Goal: Task Accomplishment & Management: Manage account settings

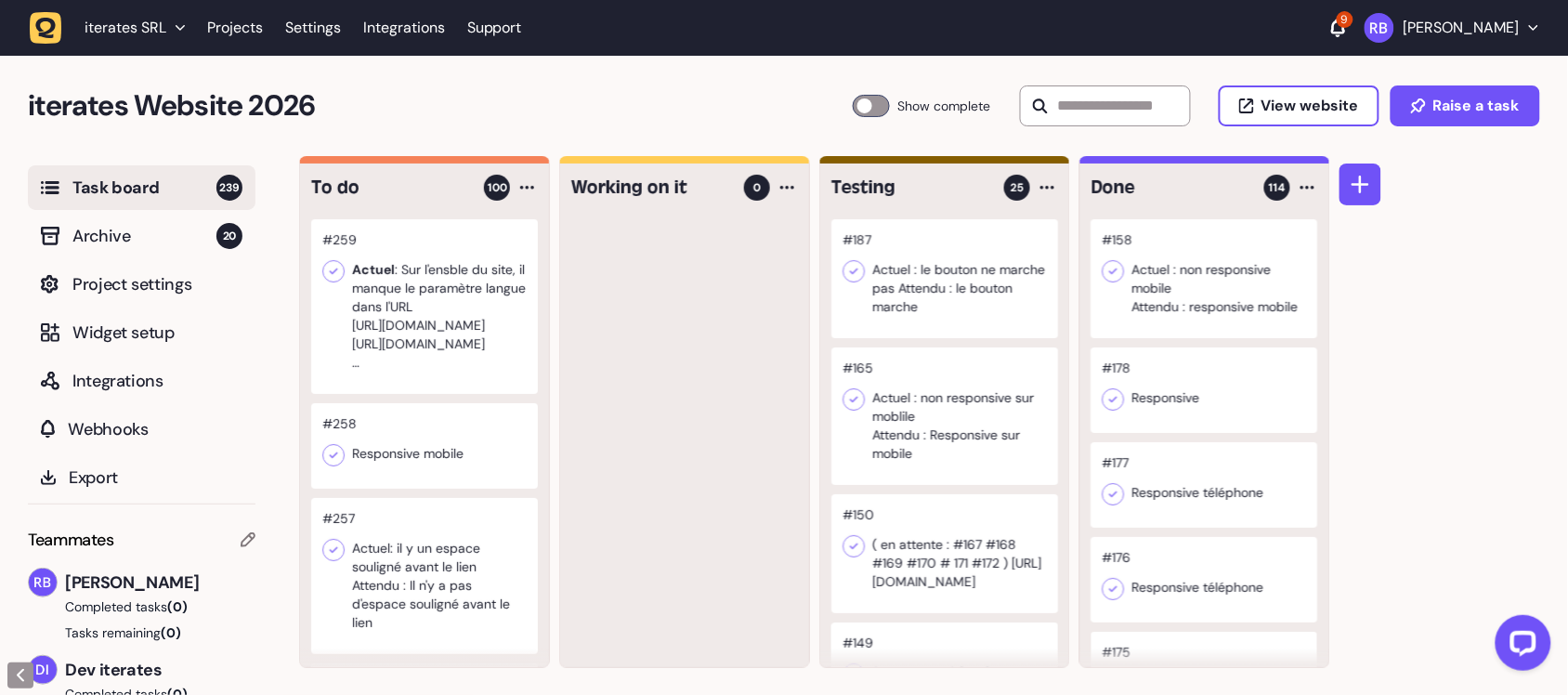
click at [912, 298] on div at bounding box center [944, 278] width 226 height 119
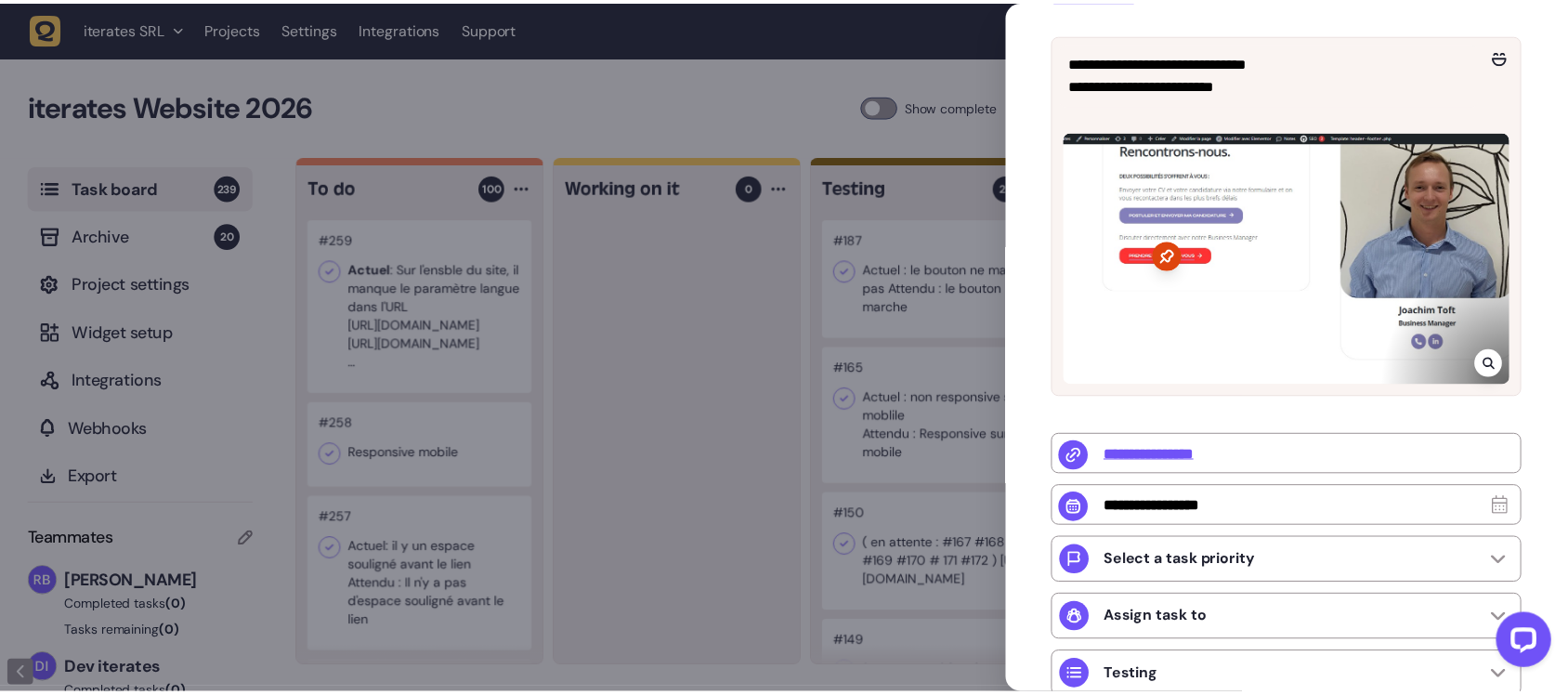
scroll to position [348, 0]
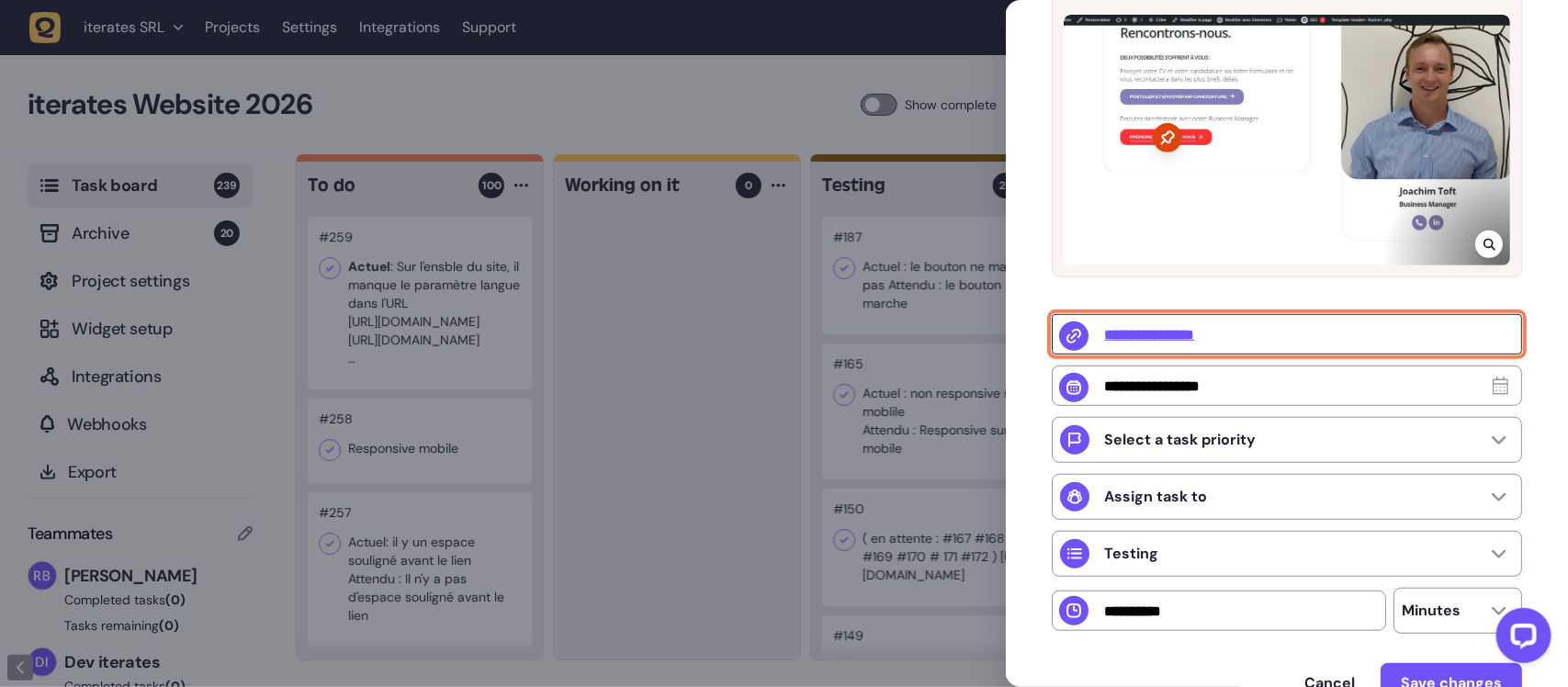
click at [1175, 335] on input "**********" at bounding box center [1286, 334] width 470 height 41
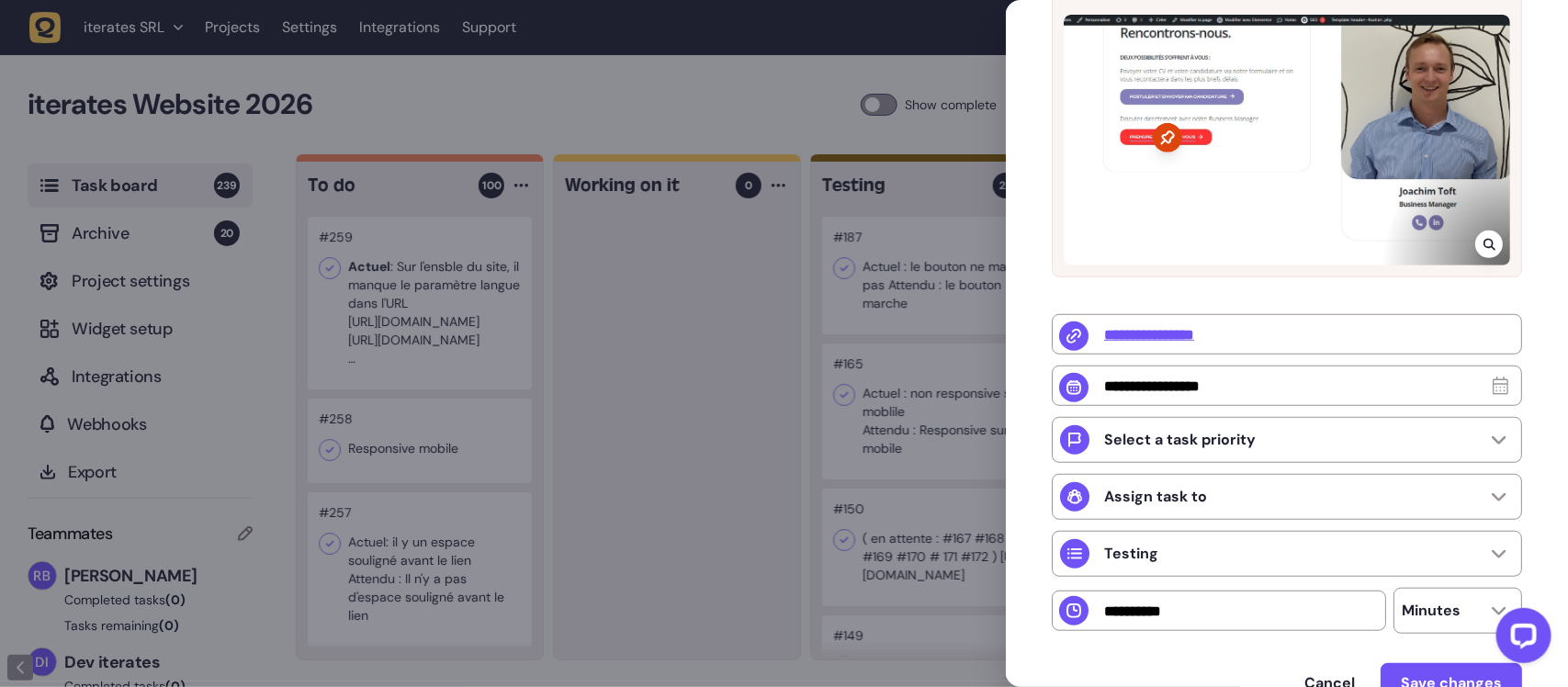
click at [1190, 114] on div at bounding box center [1287, 140] width 447 height 251
click at [1489, 239] on icon at bounding box center [1489, 244] width 12 height 12
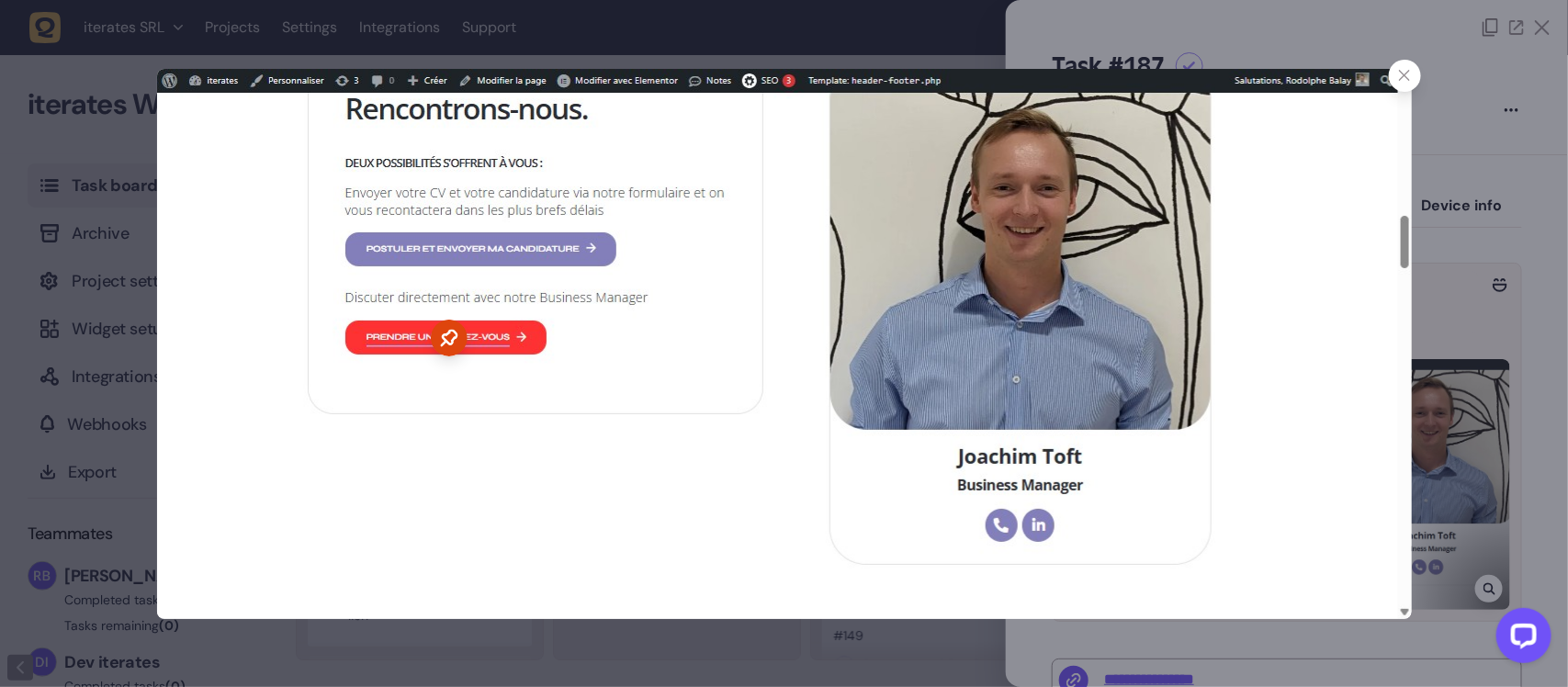
click at [1403, 71] on icon at bounding box center [1405, 76] width 12 height 12
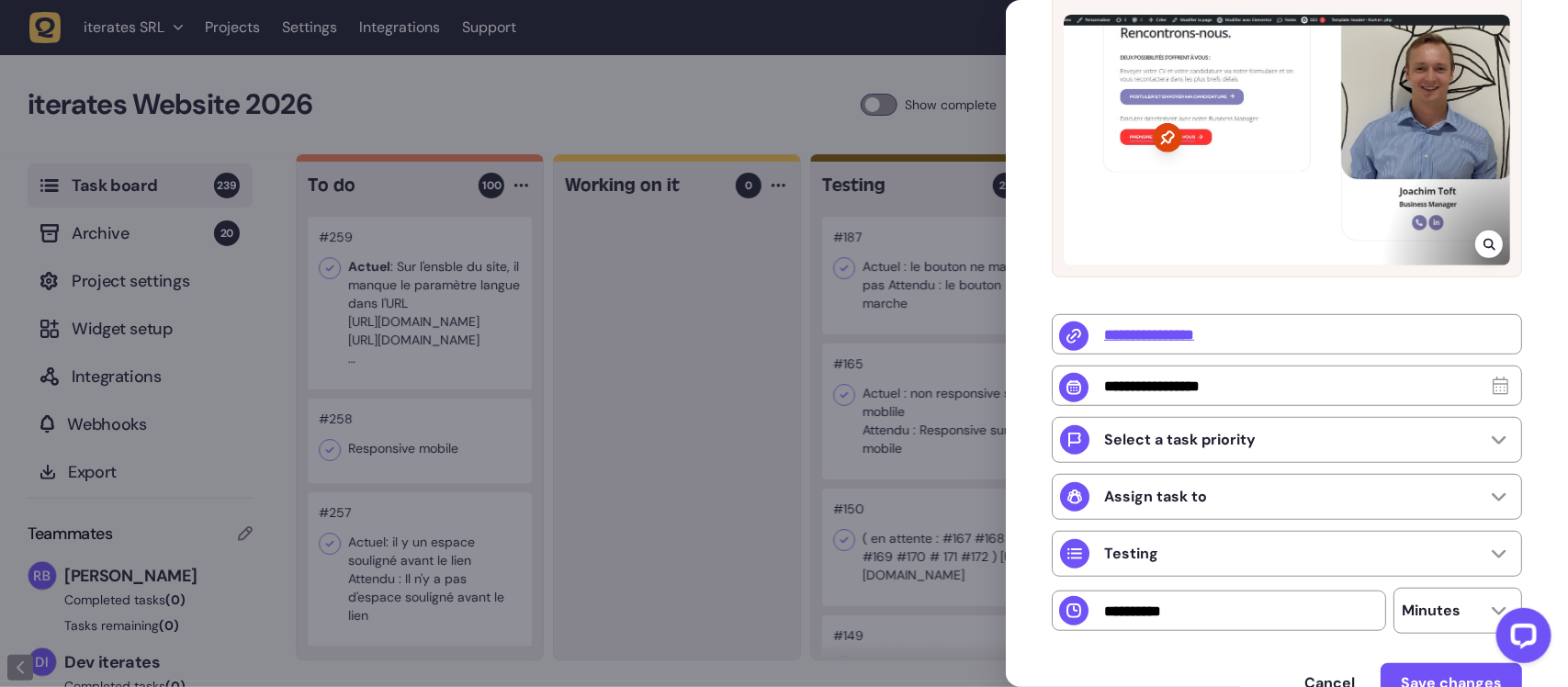
click at [737, 315] on div at bounding box center [784, 343] width 1568 height 687
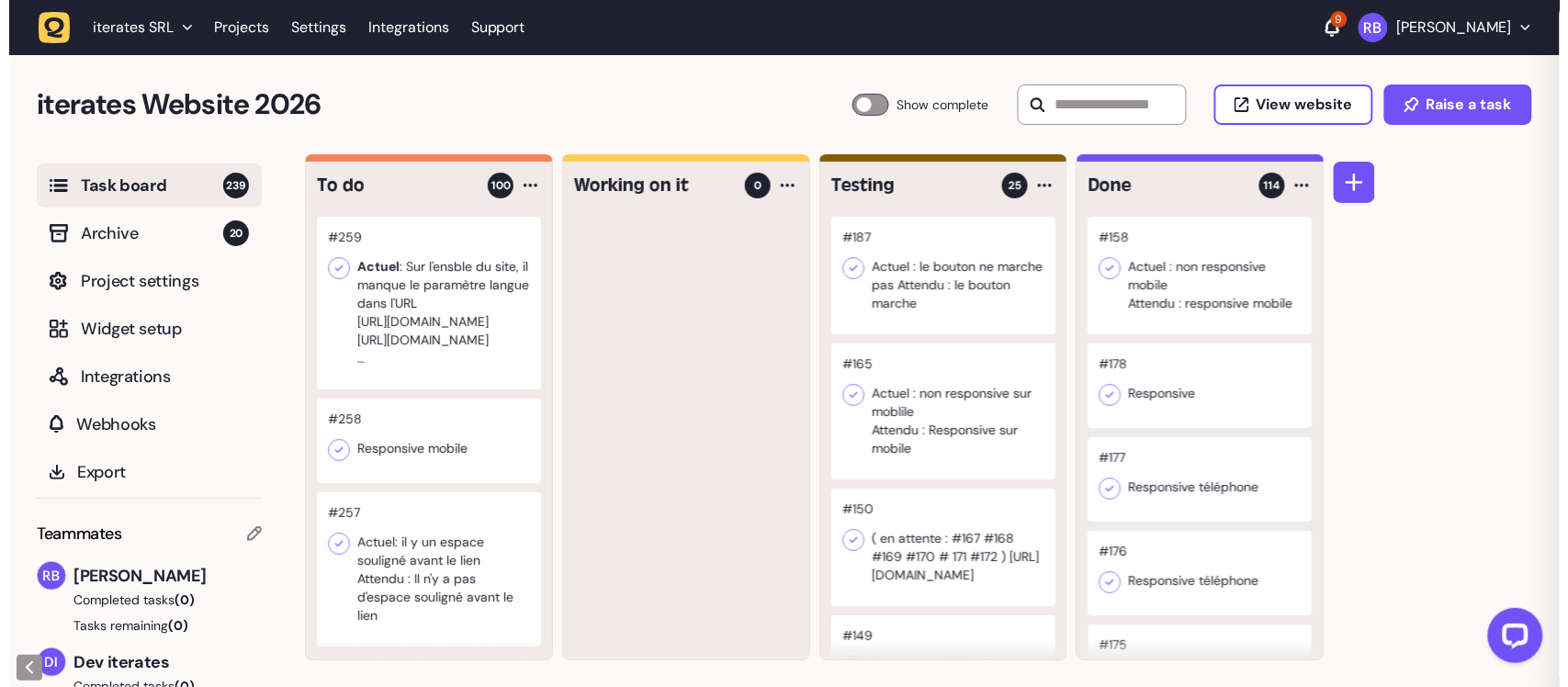
scroll to position [6, 0]
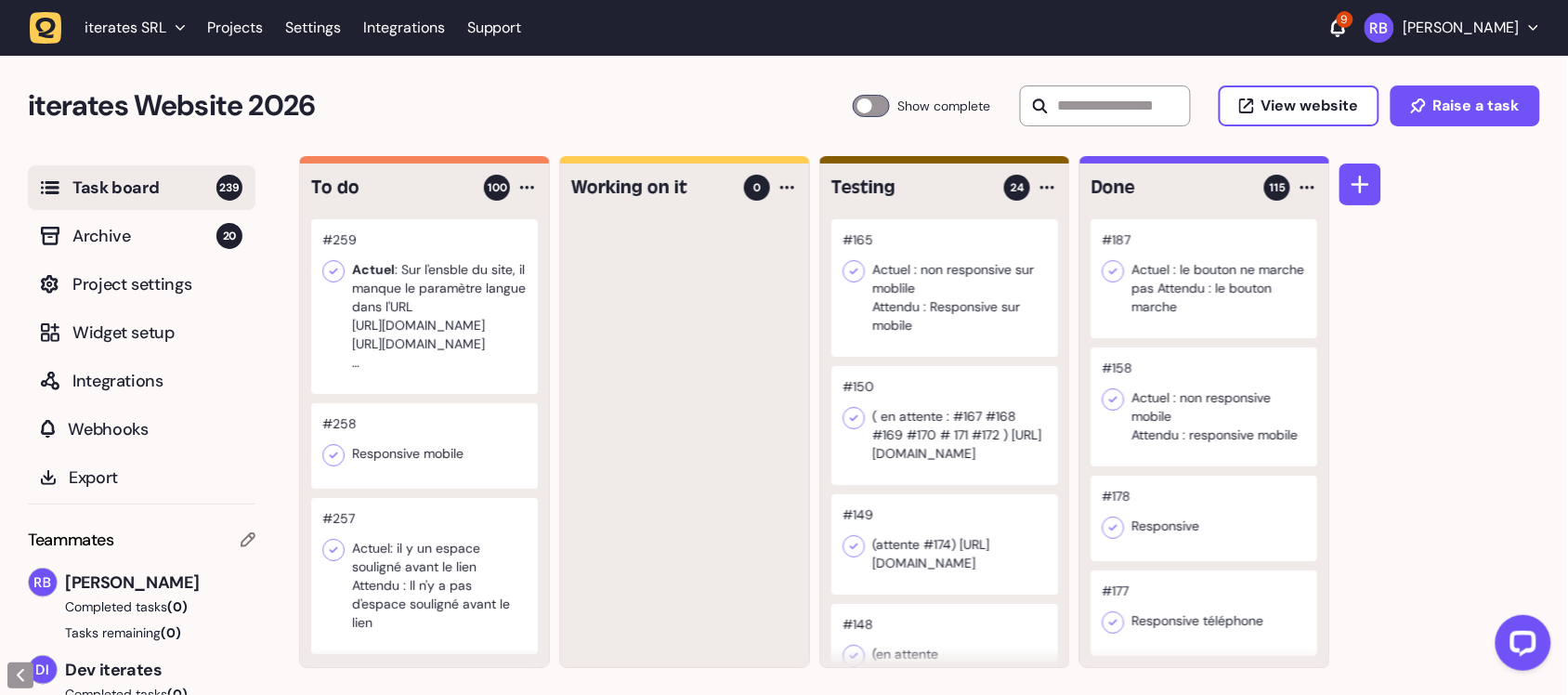
click at [924, 261] on div at bounding box center [944, 288] width 226 height 137
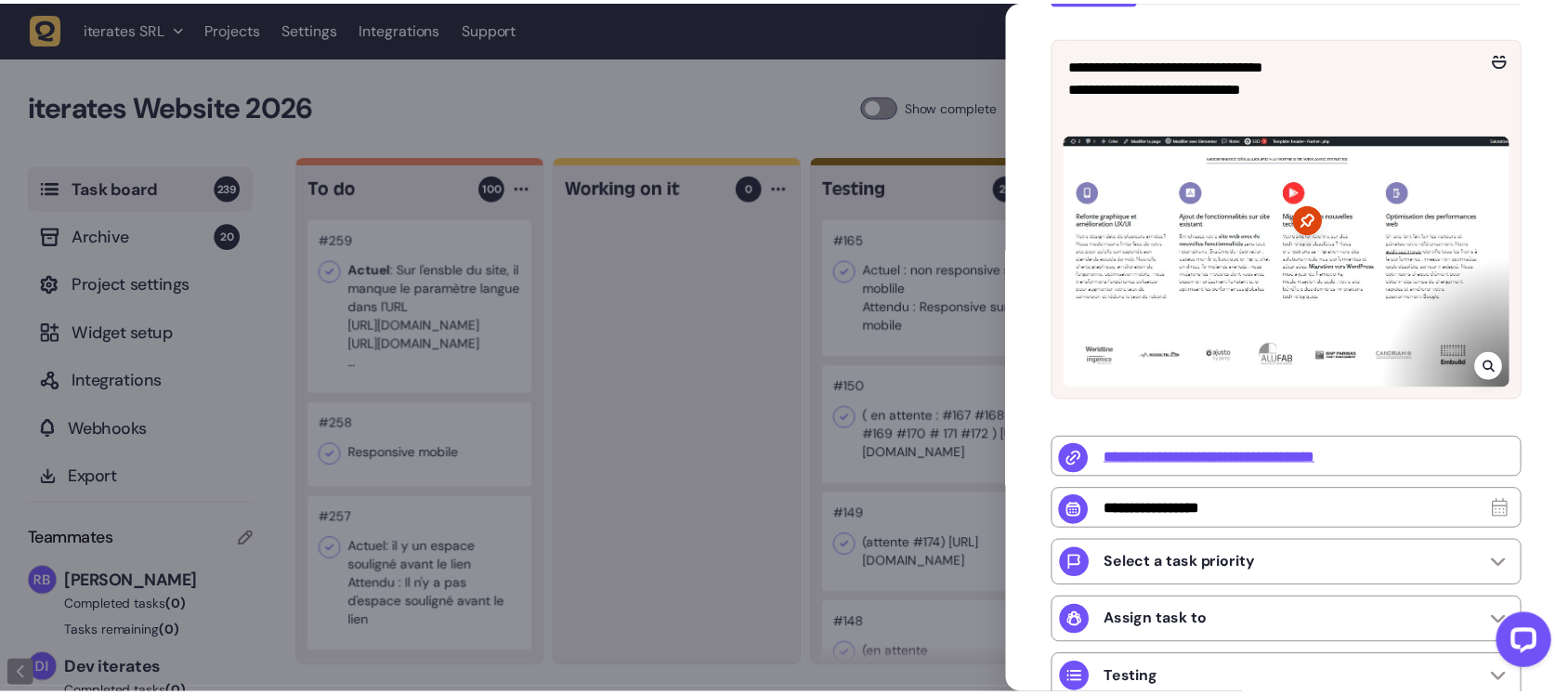
scroll to position [232, 0]
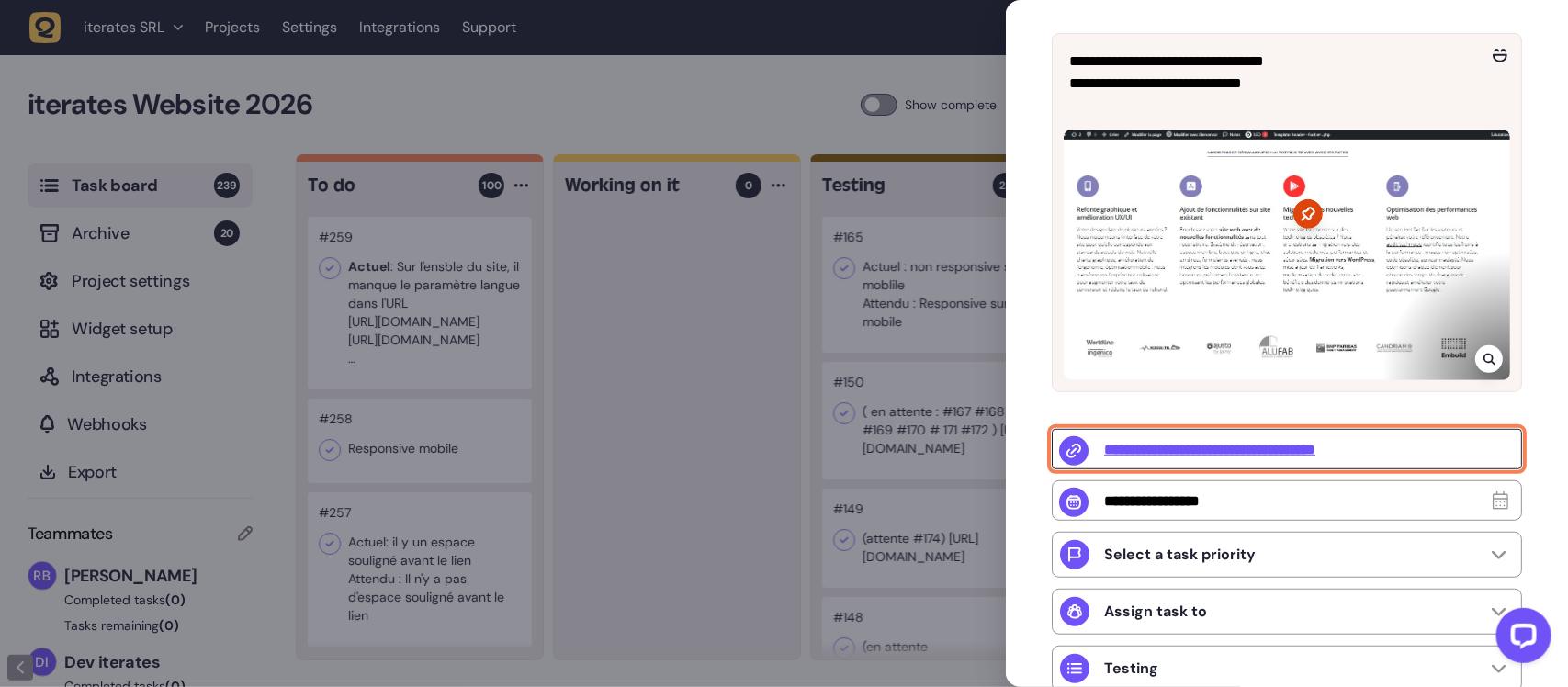
click at [1240, 452] on input "**********" at bounding box center [1286, 450] width 470 height 41
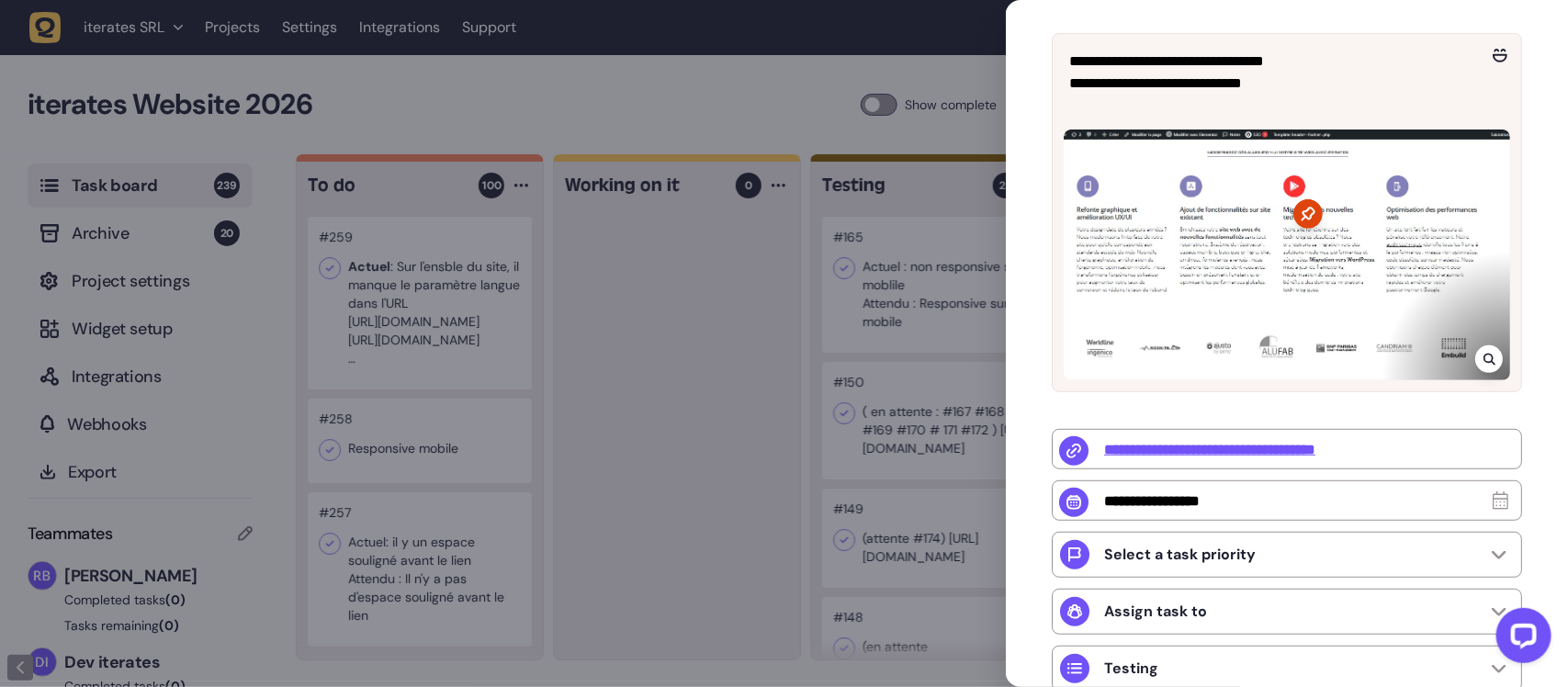
click at [946, 77] on div at bounding box center [784, 343] width 1568 height 687
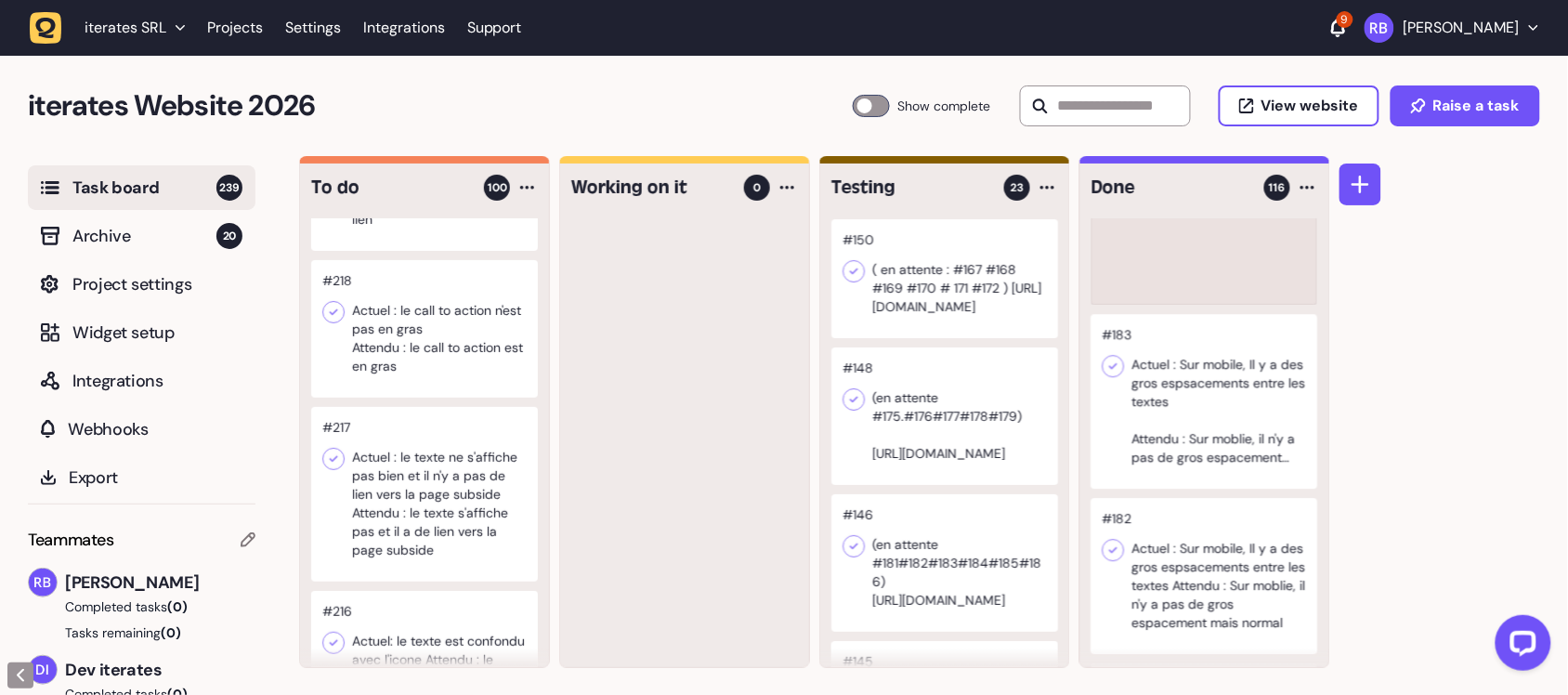
scroll to position [1519, 0]
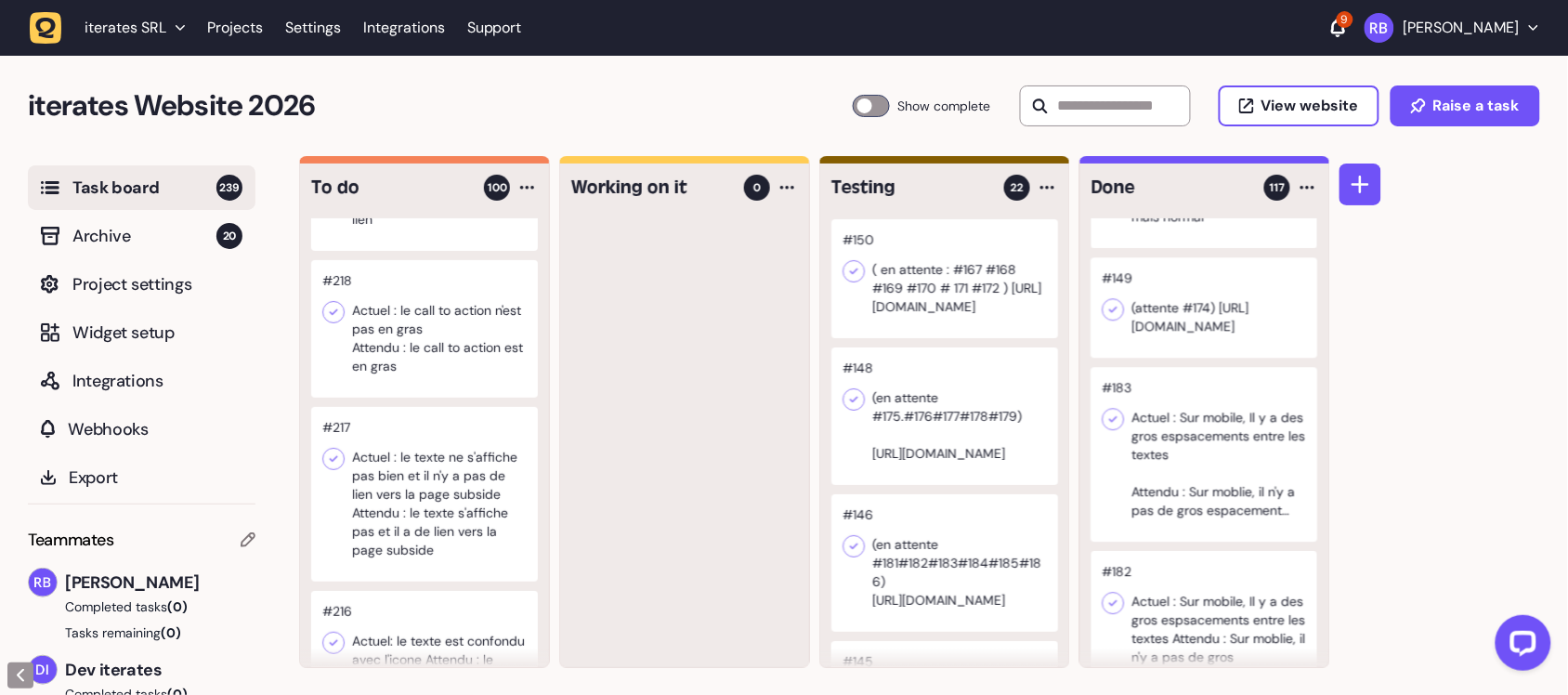
click at [917, 308] on div at bounding box center [944, 278] width 226 height 119
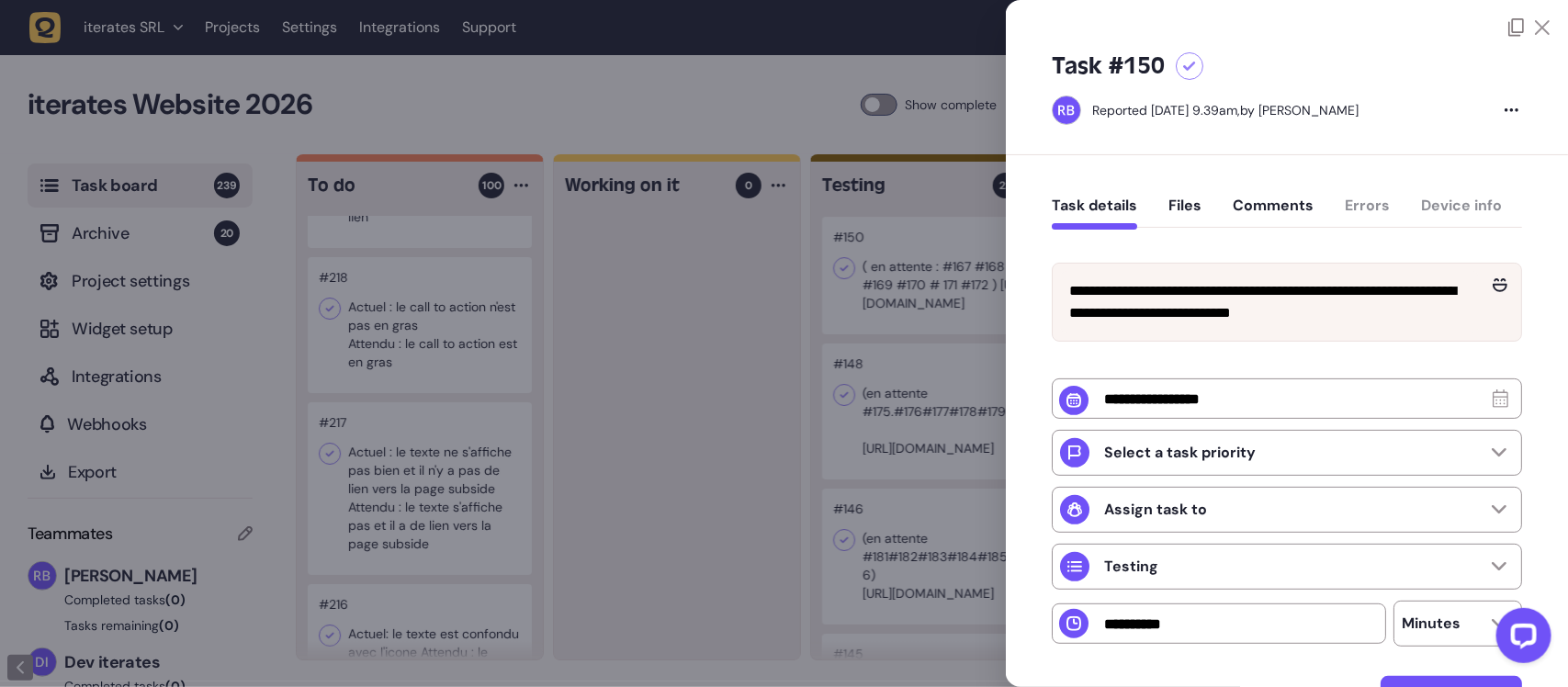
click at [1542, 21] on icon at bounding box center [1542, 27] width 15 height 15
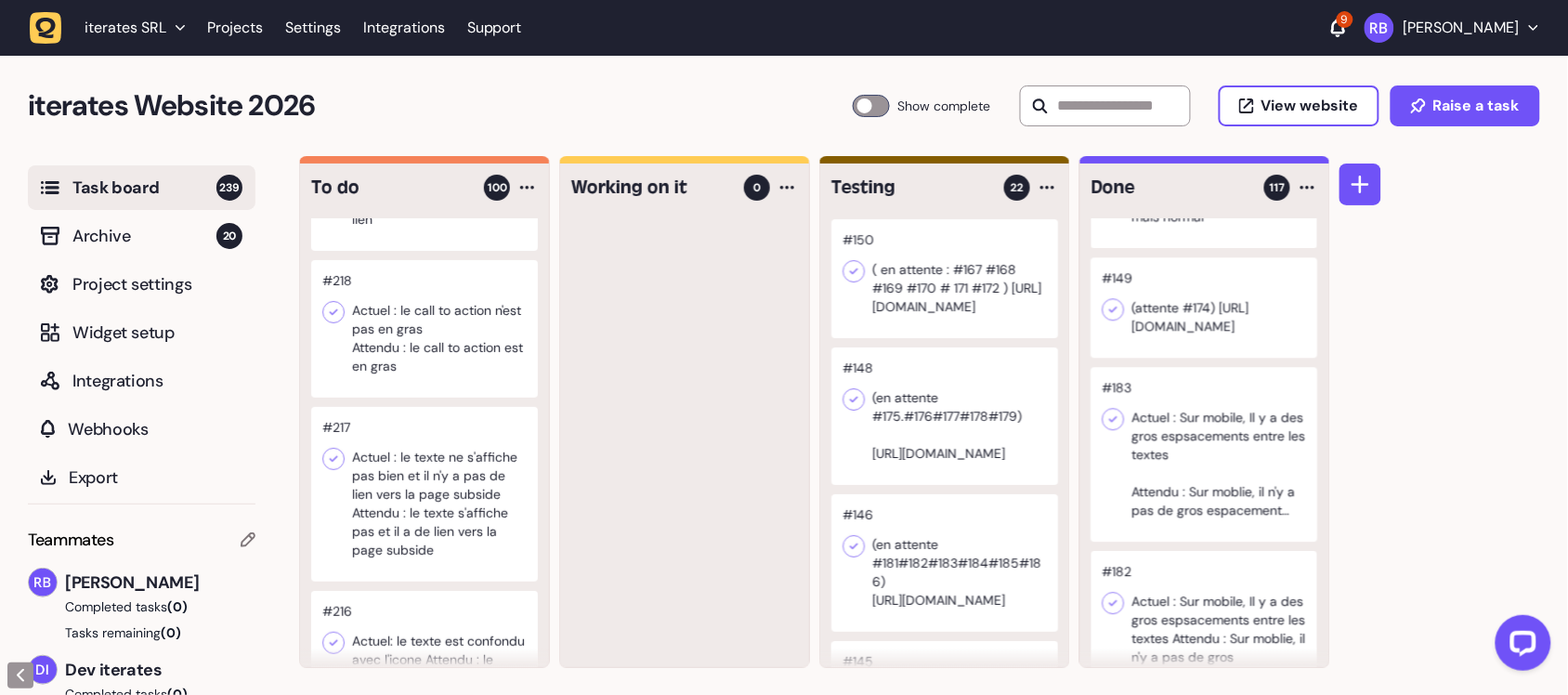
scroll to position [12325, 0]
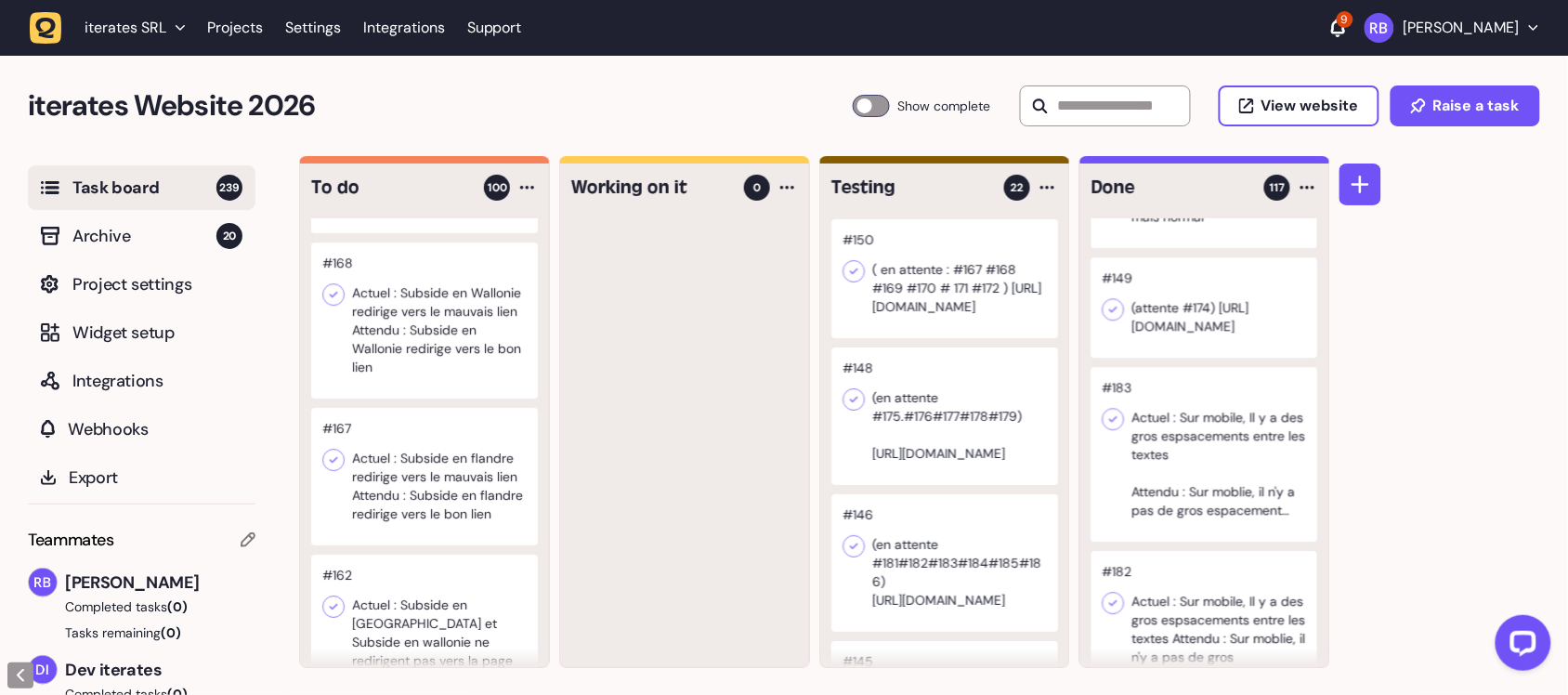
click at [903, 441] on div at bounding box center [944, 417] width 226 height 137
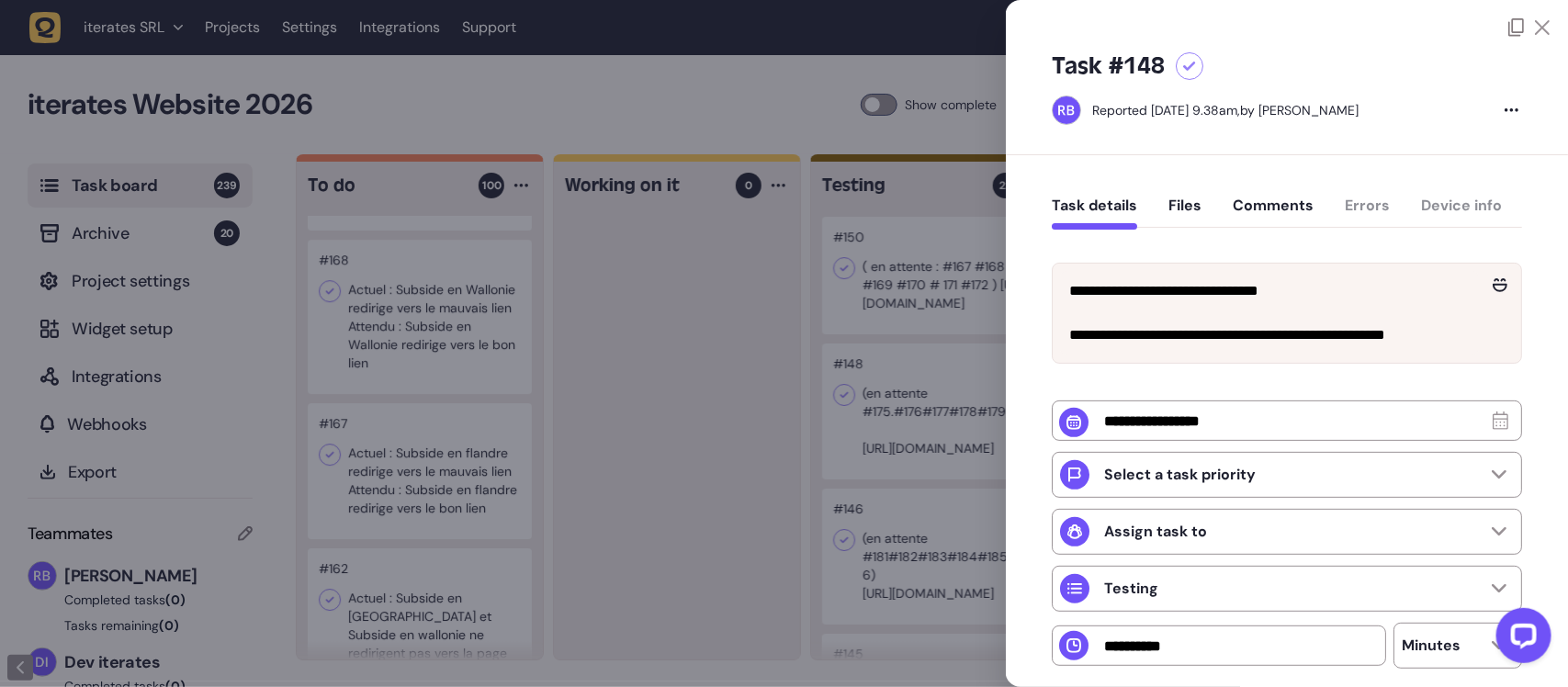
click at [728, 265] on div at bounding box center [784, 343] width 1568 height 687
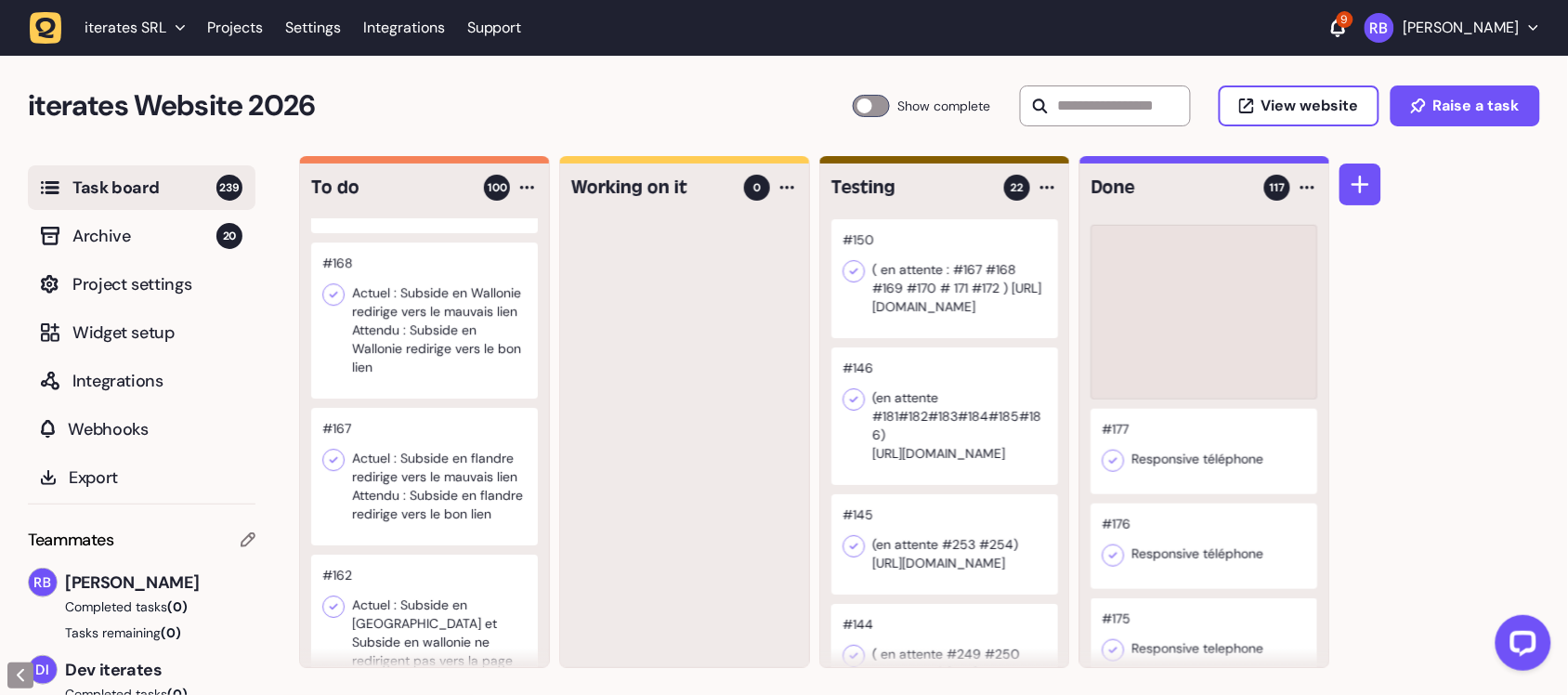
scroll to position [472, 0]
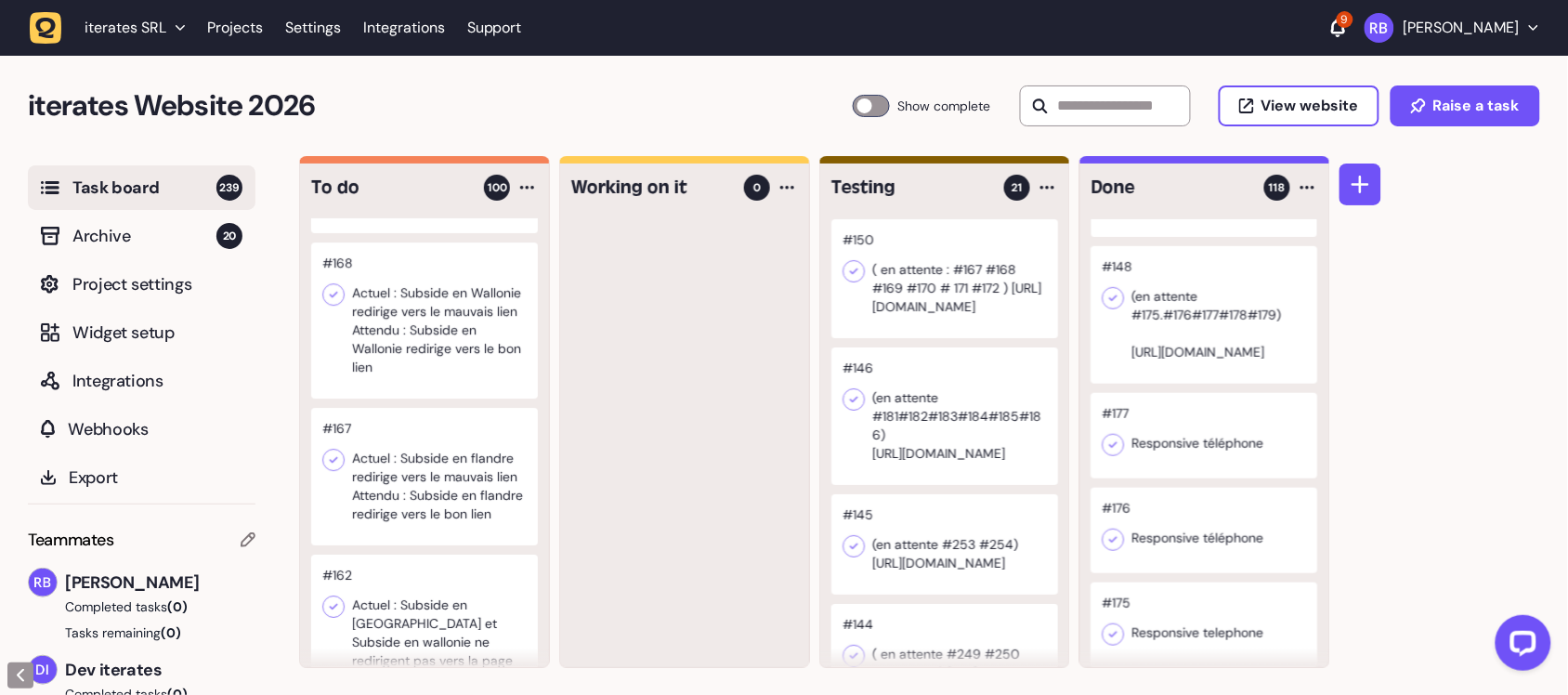
click at [910, 442] on div at bounding box center [944, 417] width 226 height 137
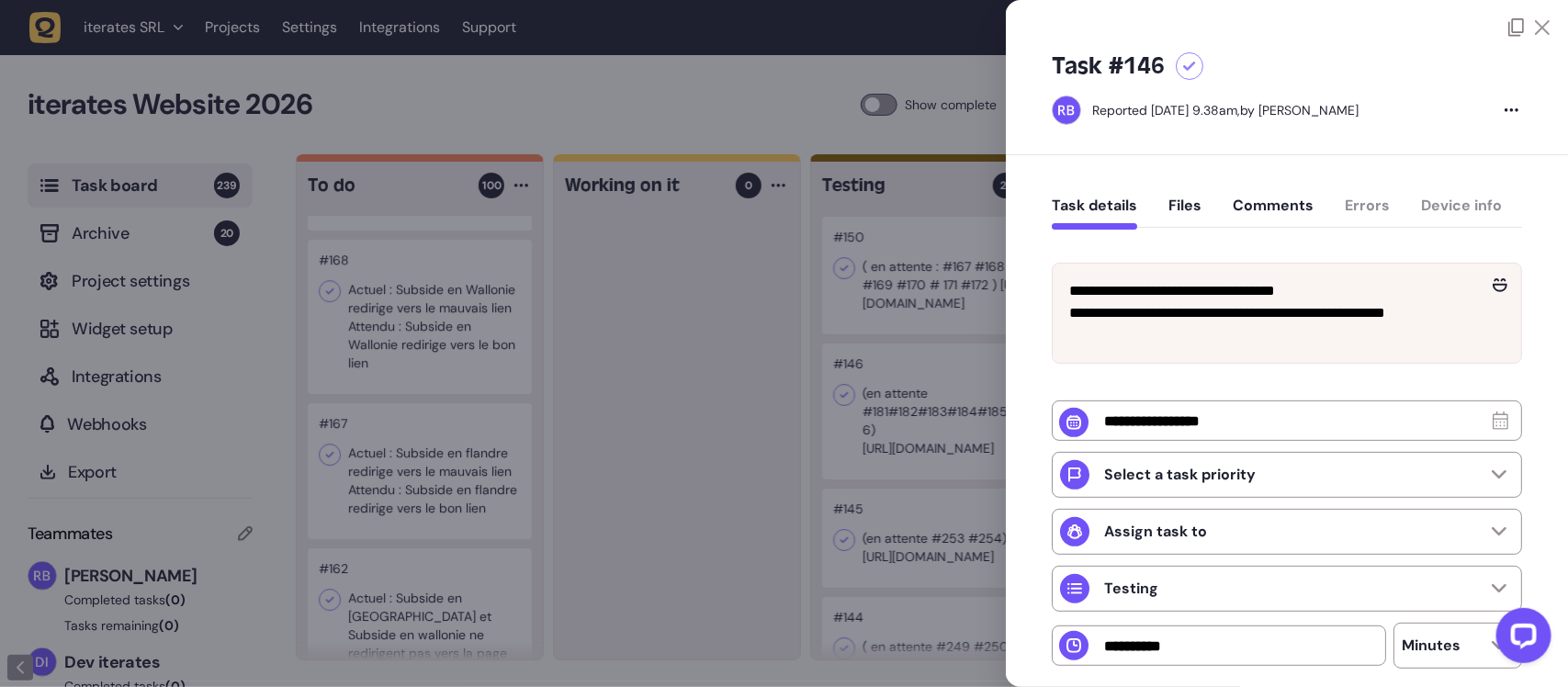
click at [681, 356] on div at bounding box center [784, 343] width 1568 height 687
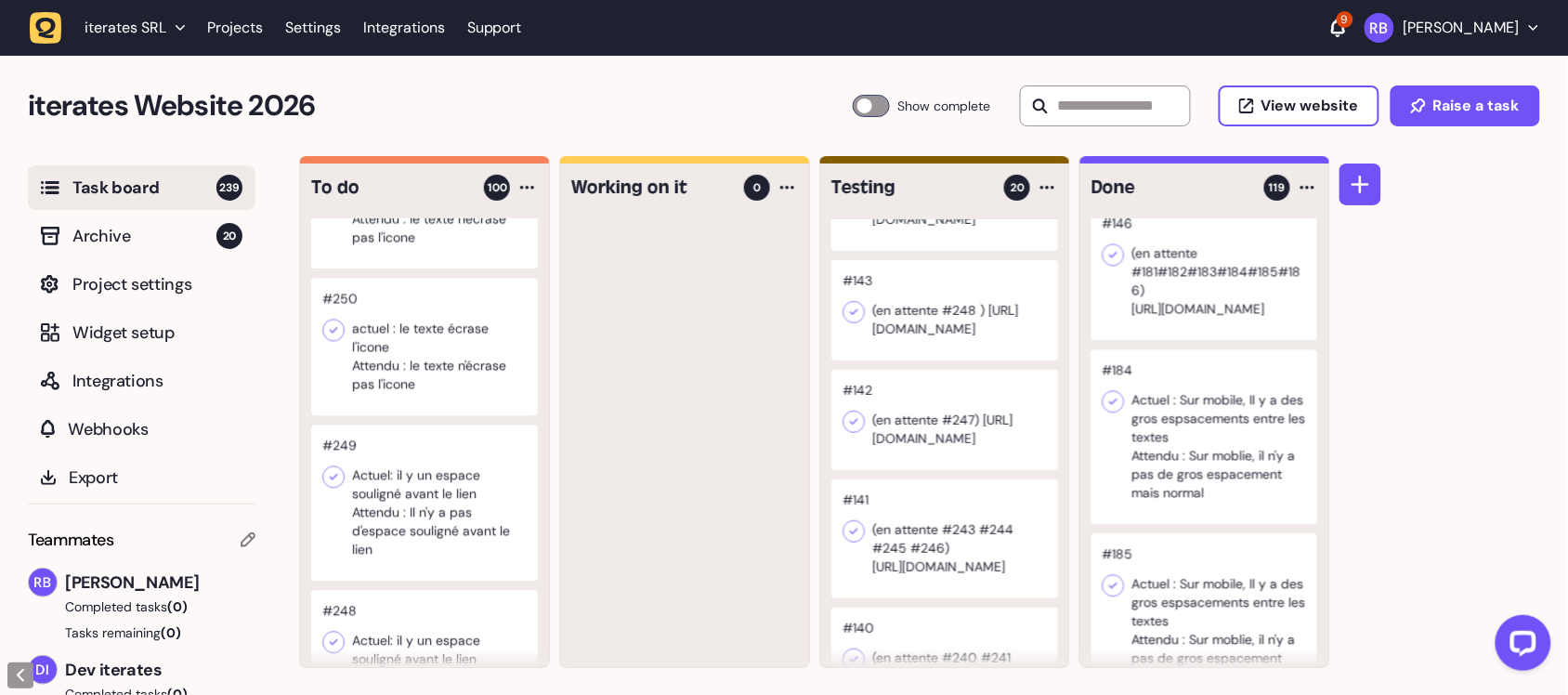
scroll to position [348, 0]
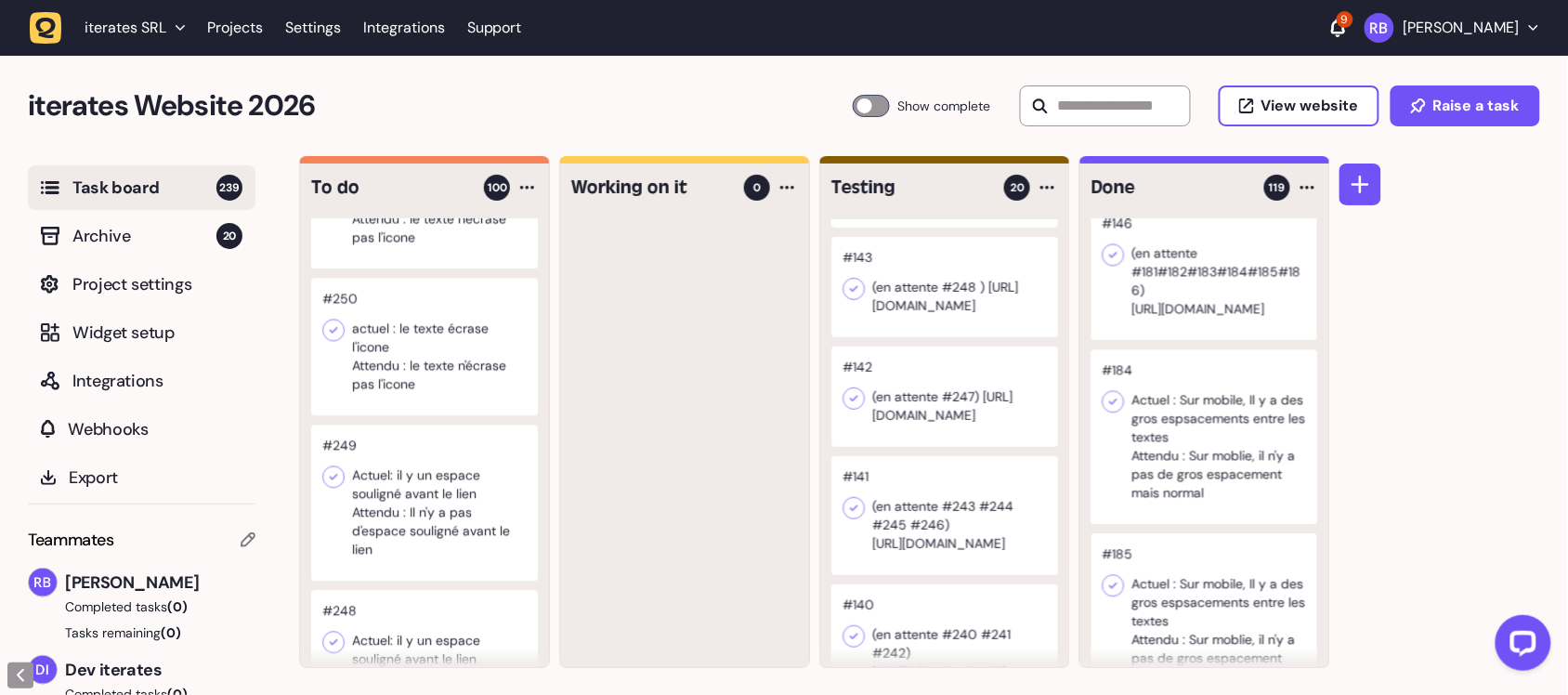
click at [893, 337] on div at bounding box center [944, 287] width 226 height 100
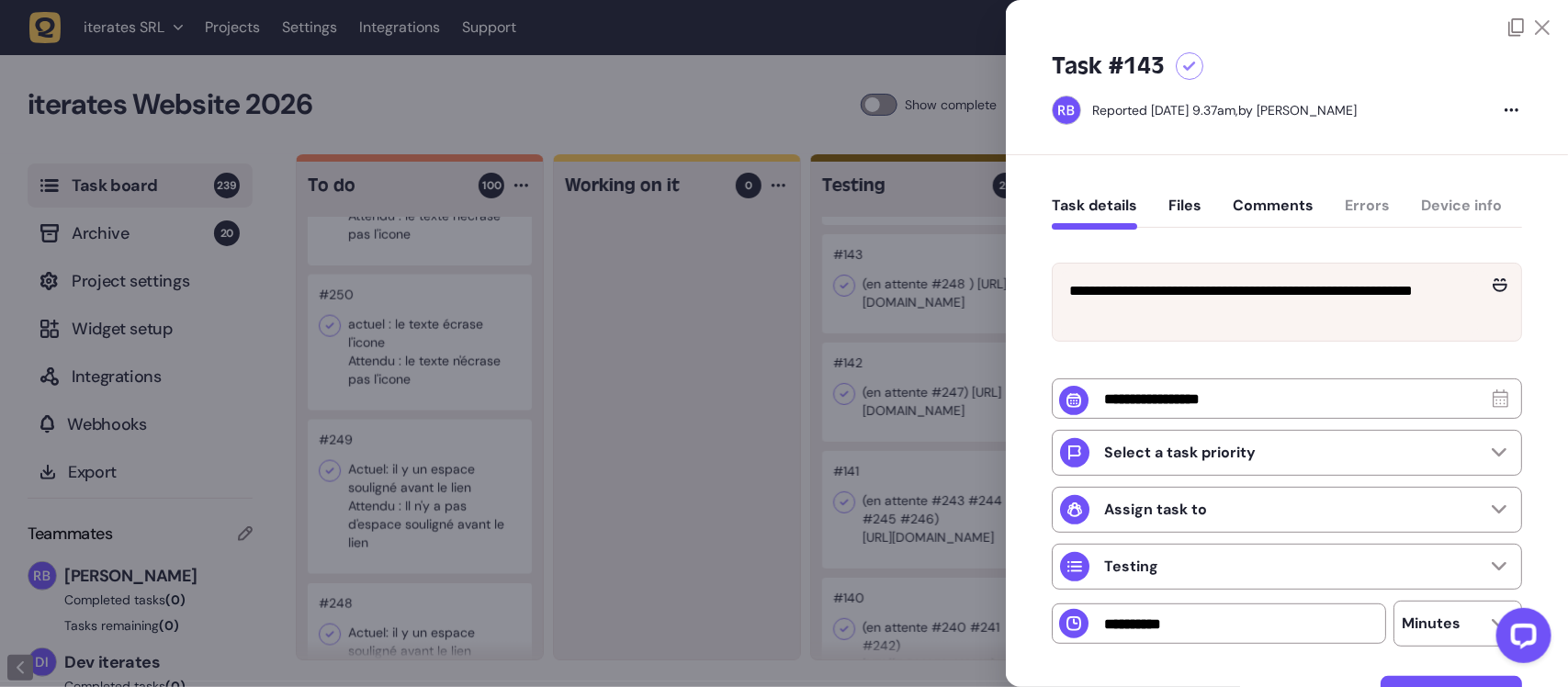
click at [733, 258] on div at bounding box center [784, 343] width 1568 height 687
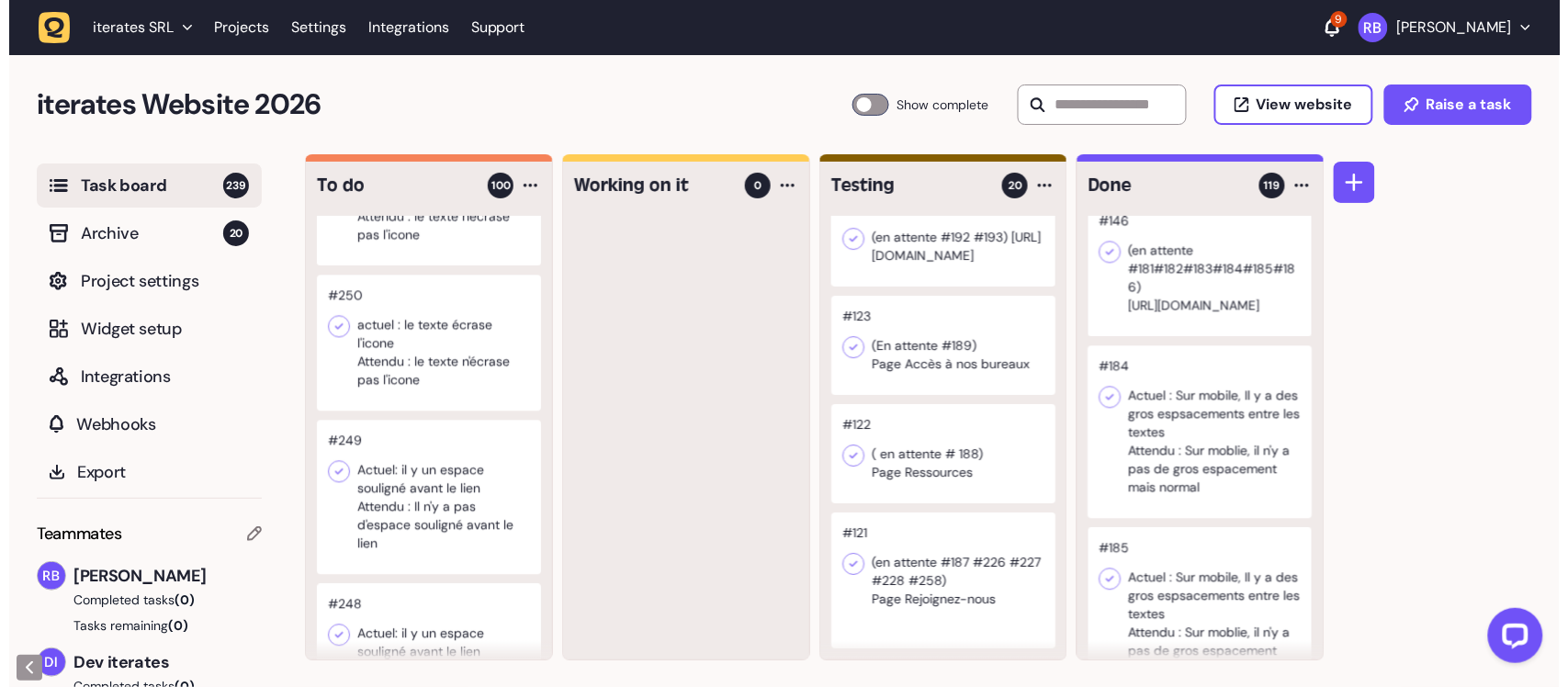
scroll to position [2442, 0]
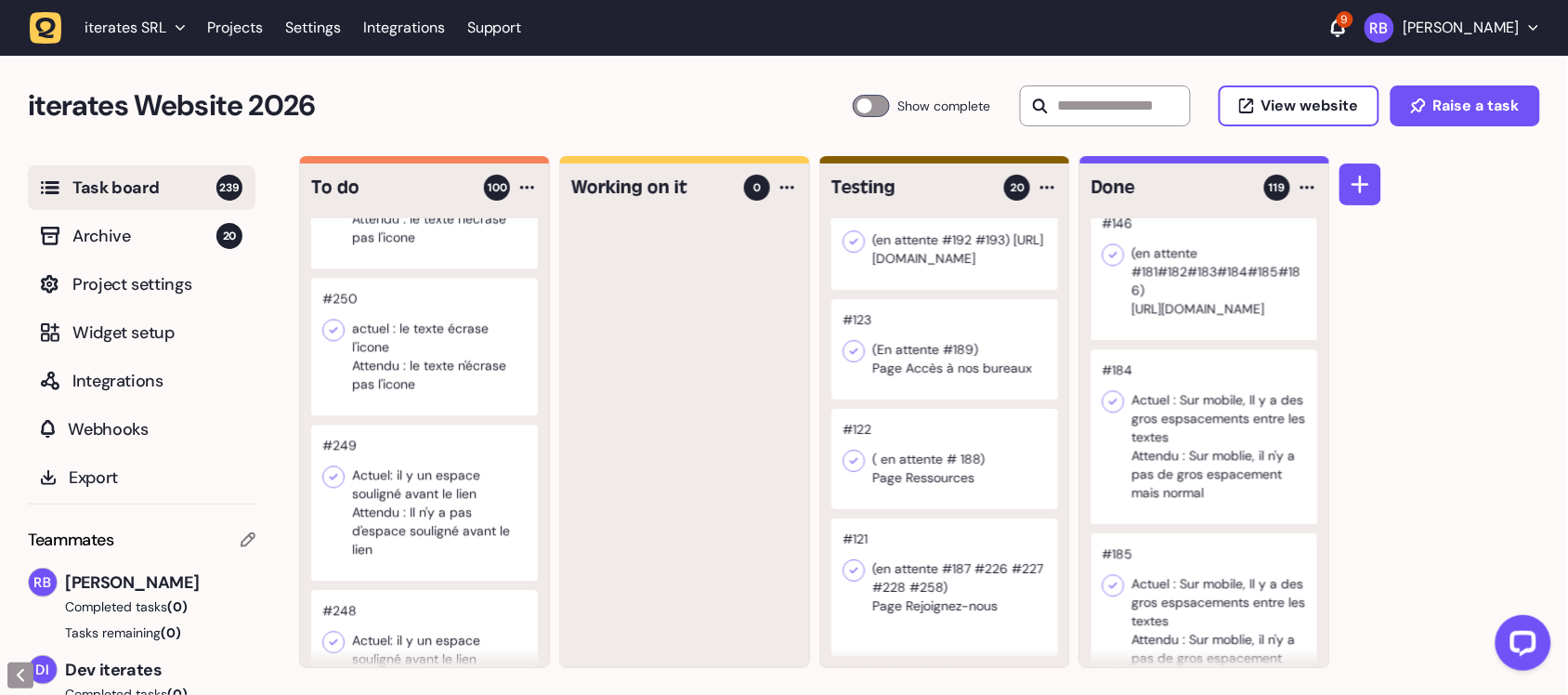
click at [932, 472] on div at bounding box center [944, 459] width 226 height 100
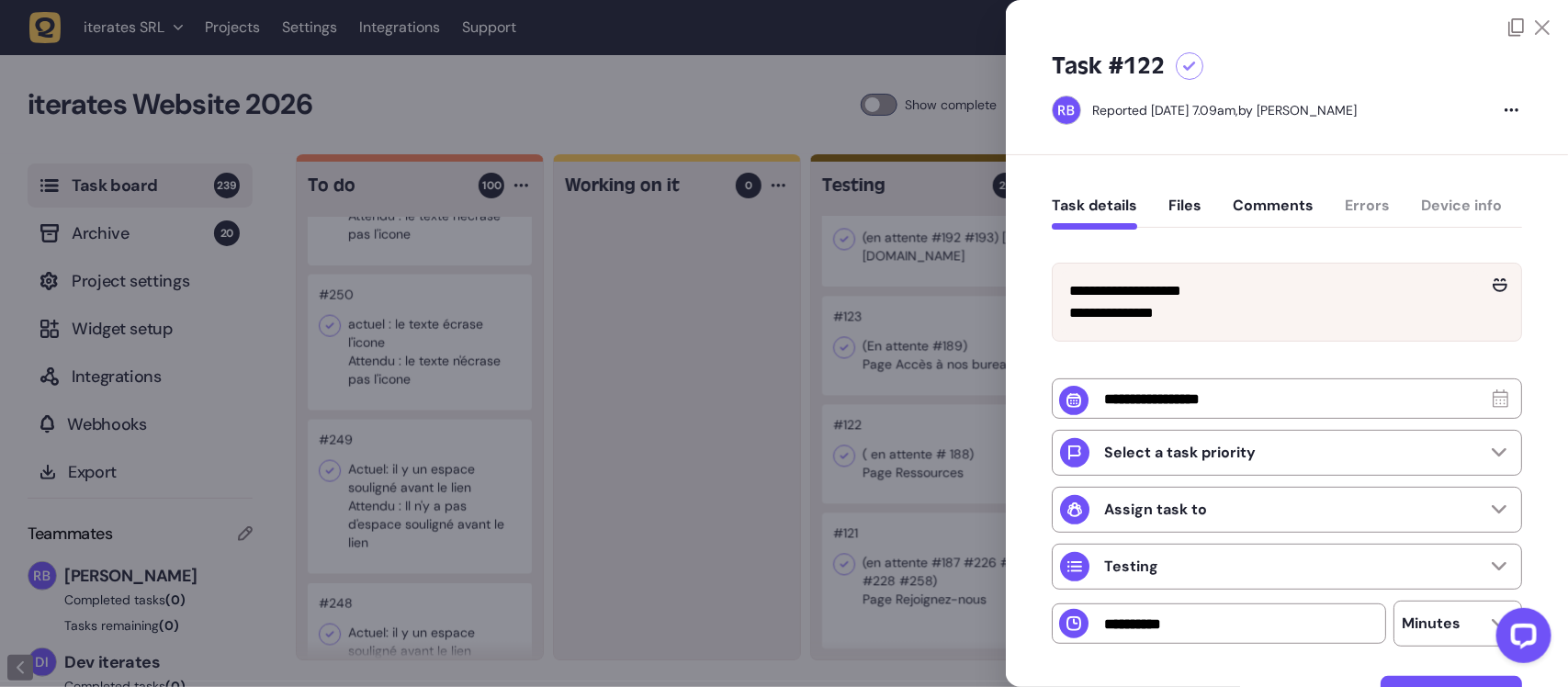
click at [907, 570] on div at bounding box center [784, 343] width 1568 height 687
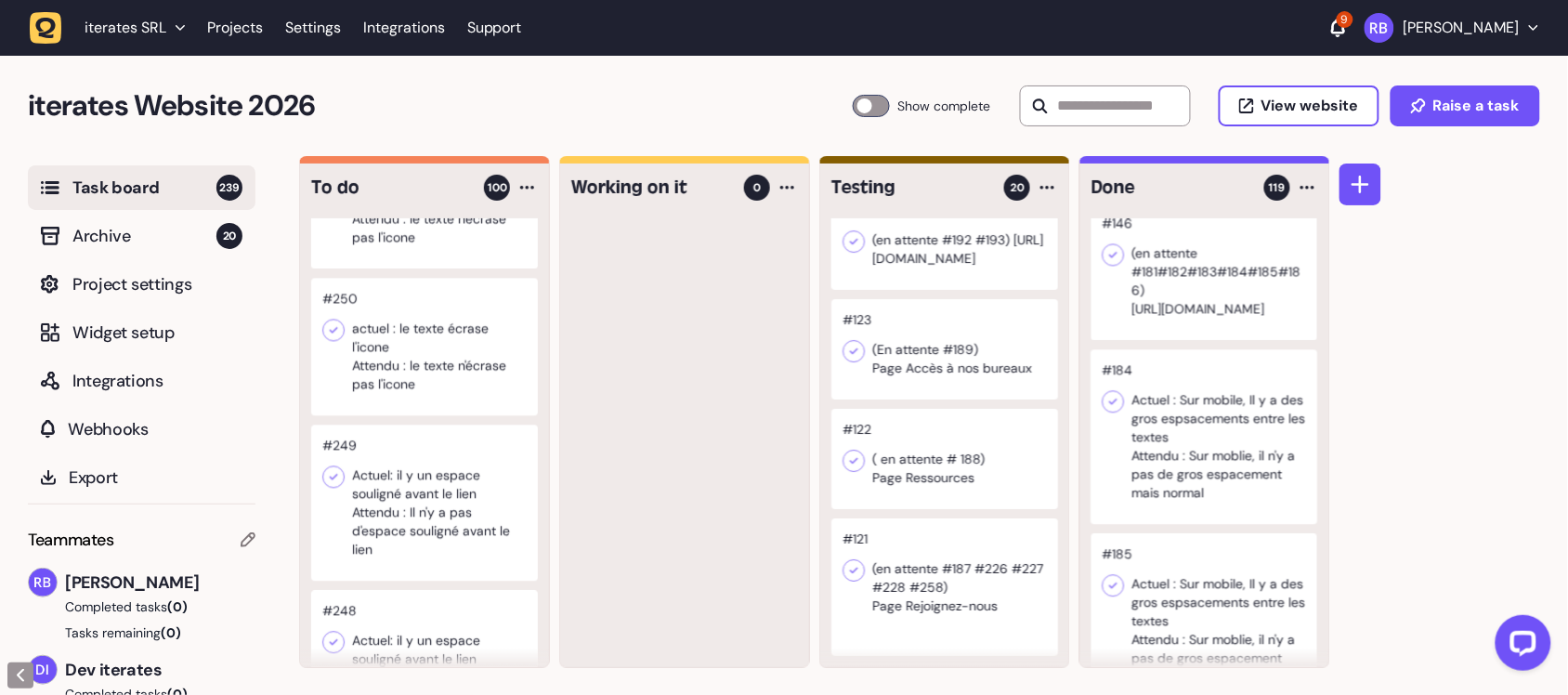
click at [924, 468] on div at bounding box center [944, 459] width 226 height 100
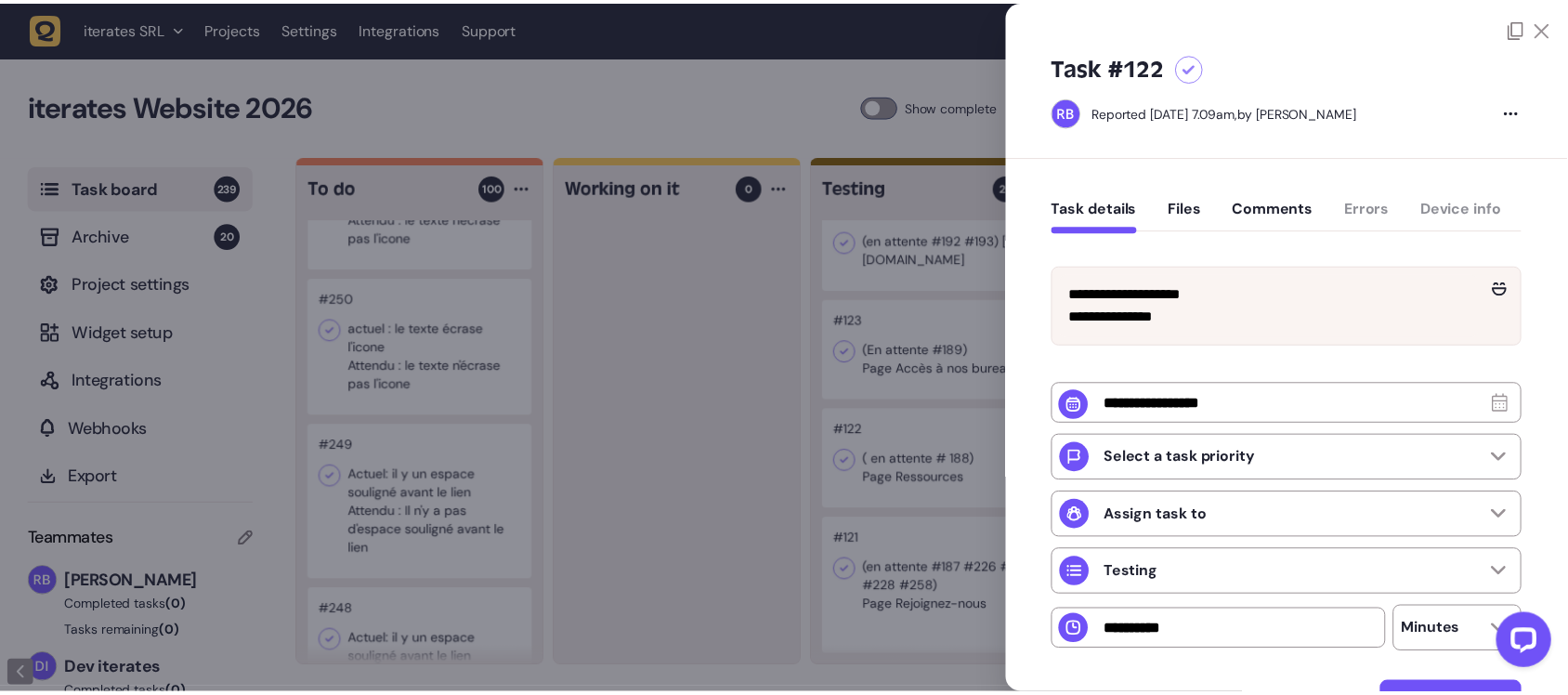
scroll to position [11058, 0]
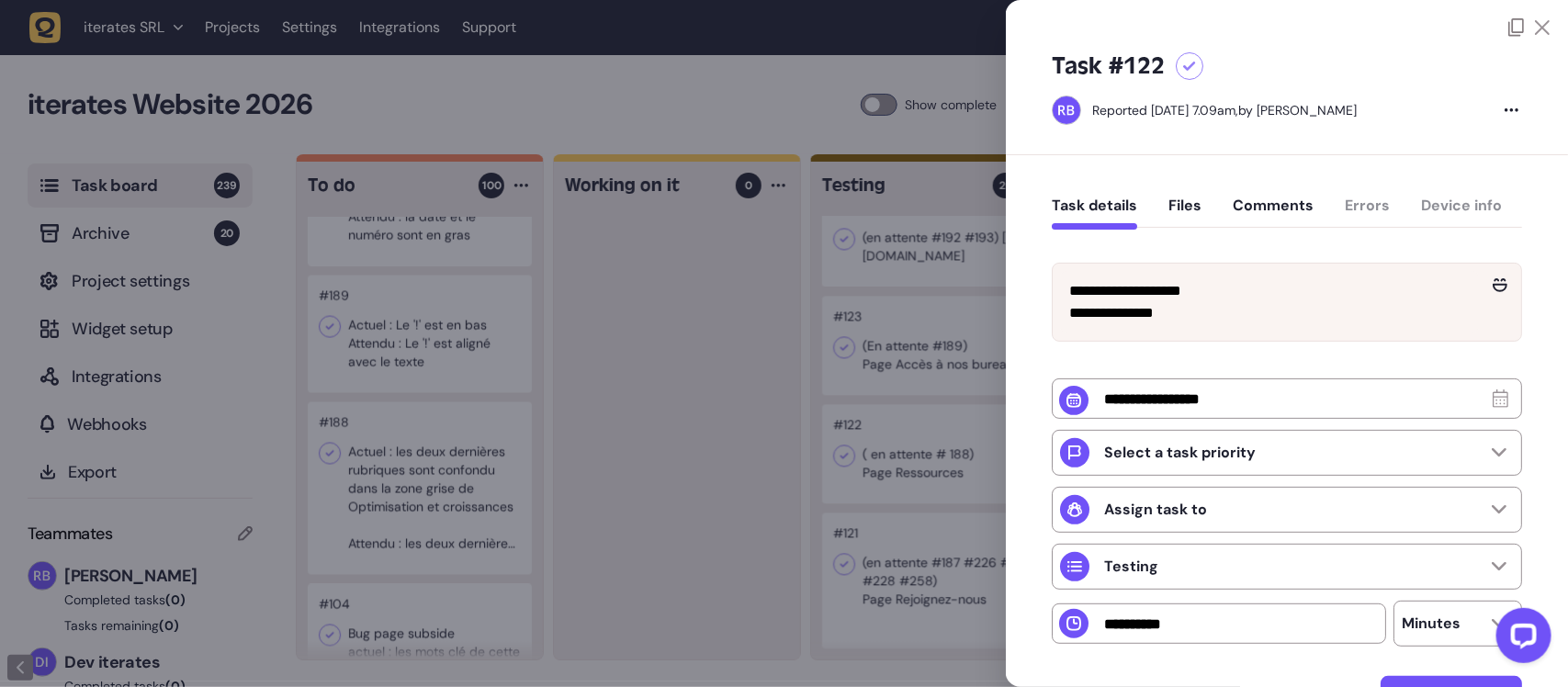
click at [610, 95] on div at bounding box center [784, 343] width 1568 height 687
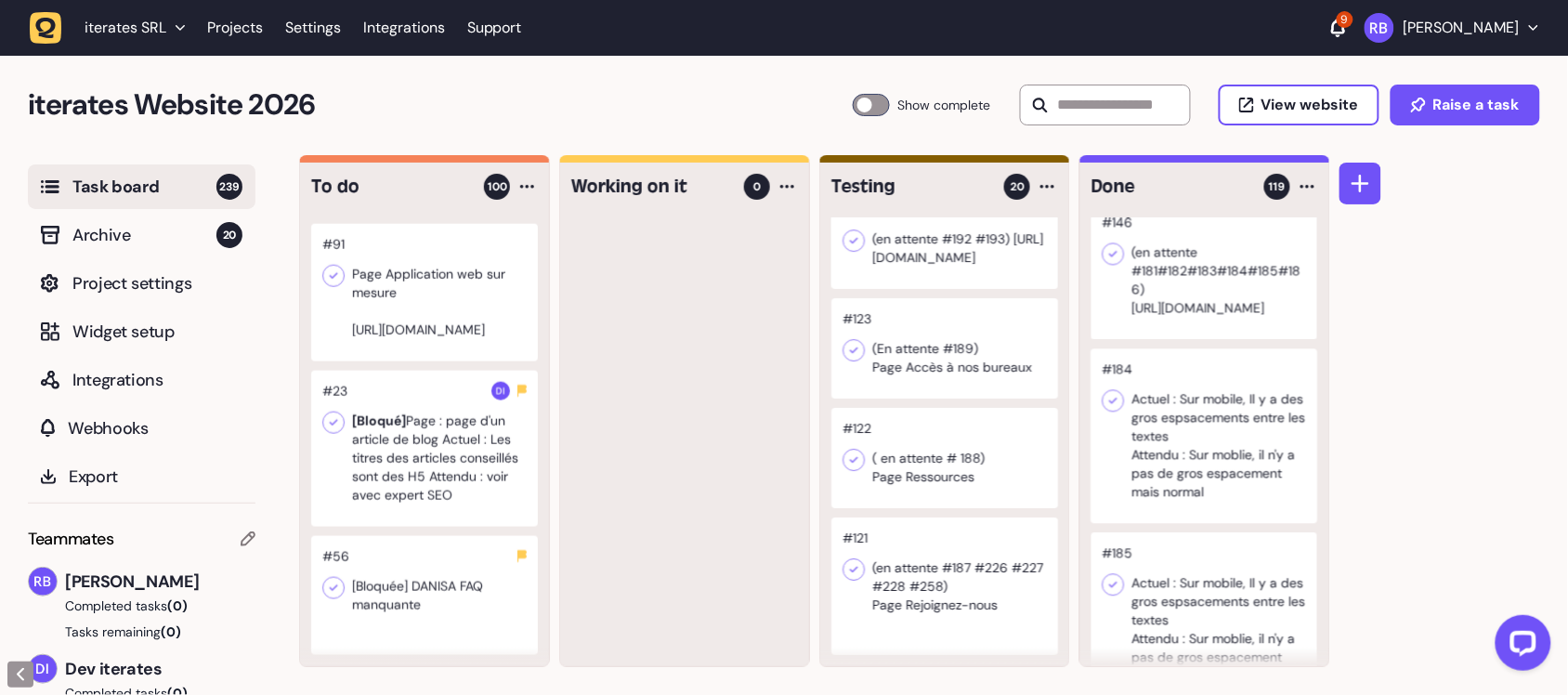
scroll to position [15723, 0]
click at [443, 466] on div at bounding box center [424, 448] width 226 height 156
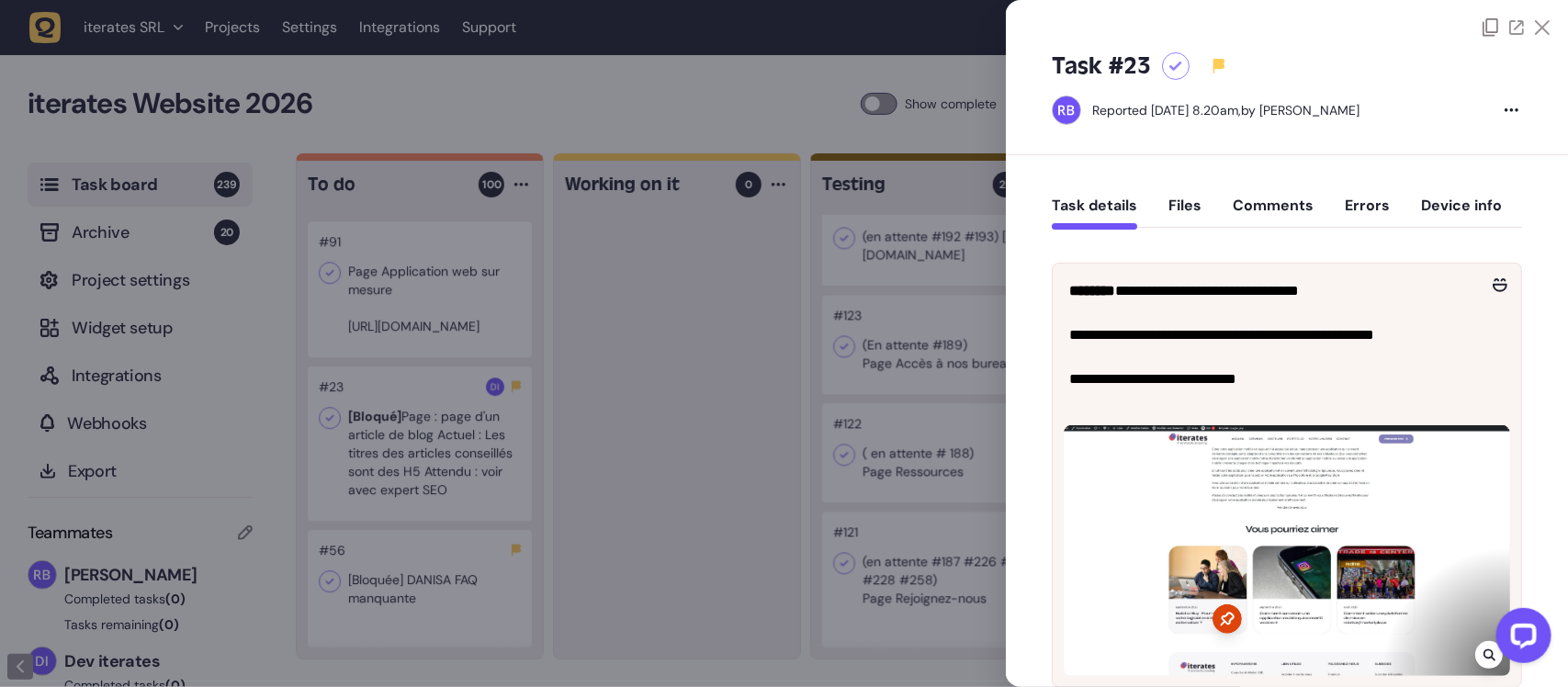
click at [597, 97] on div at bounding box center [784, 343] width 1568 height 687
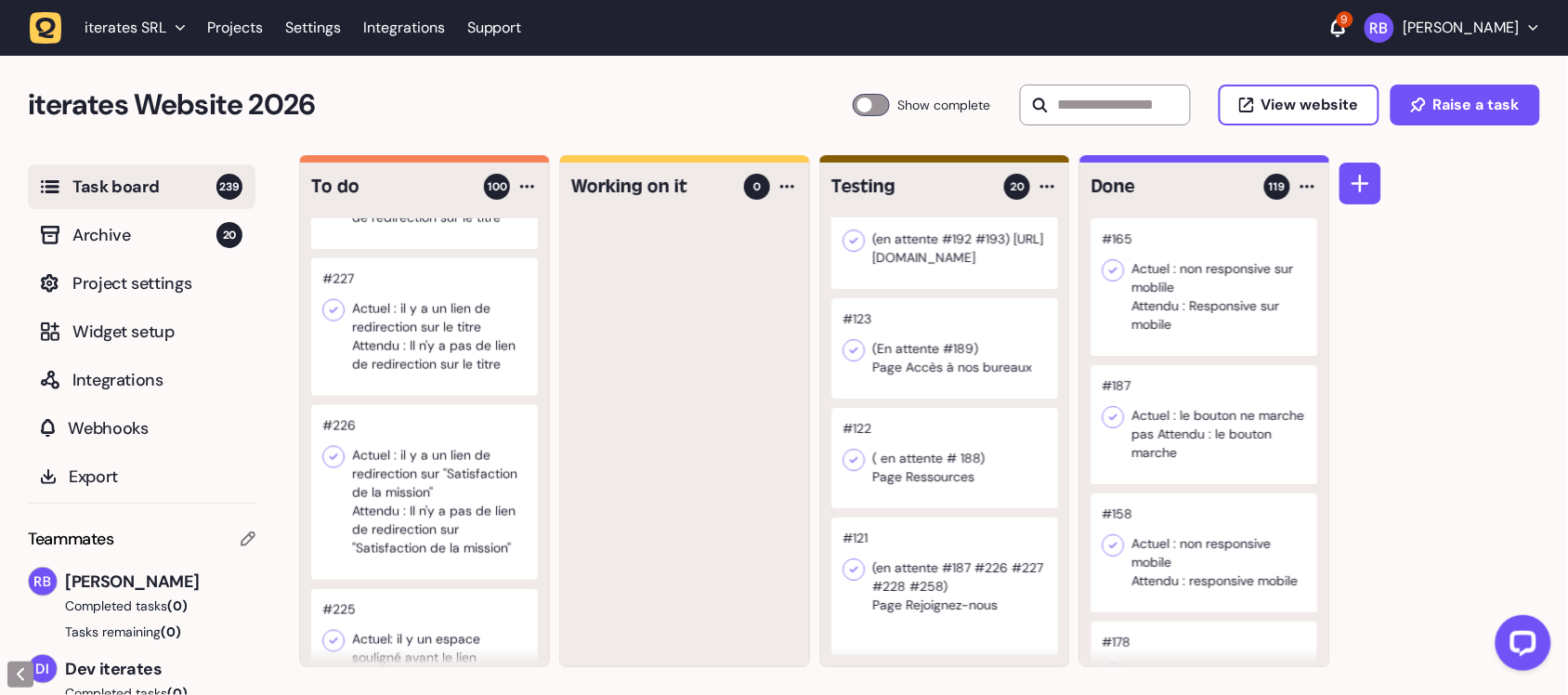
scroll to position [2354, 0]
click at [950, 289] on div at bounding box center [944, 238] width 226 height 100
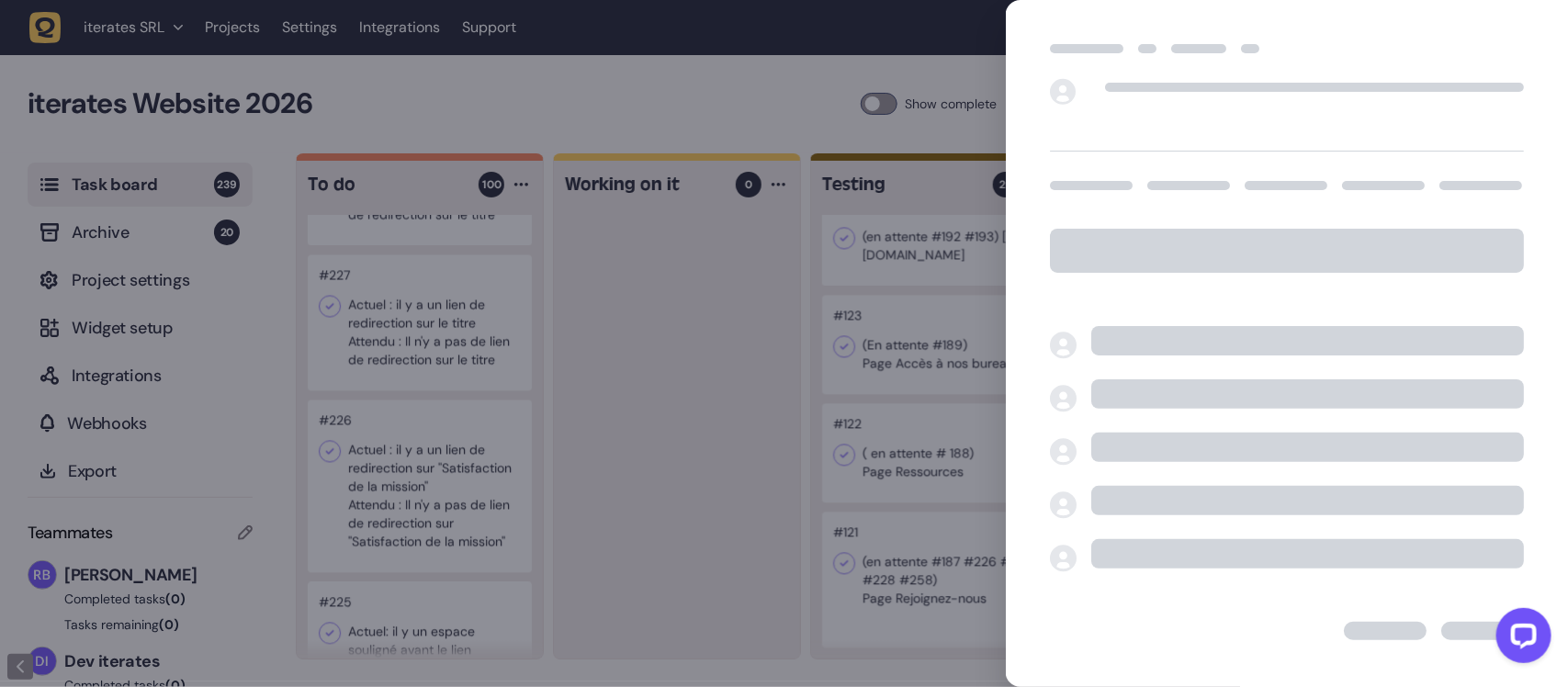
click at [759, 213] on div at bounding box center [784, 343] width 1568 height 687
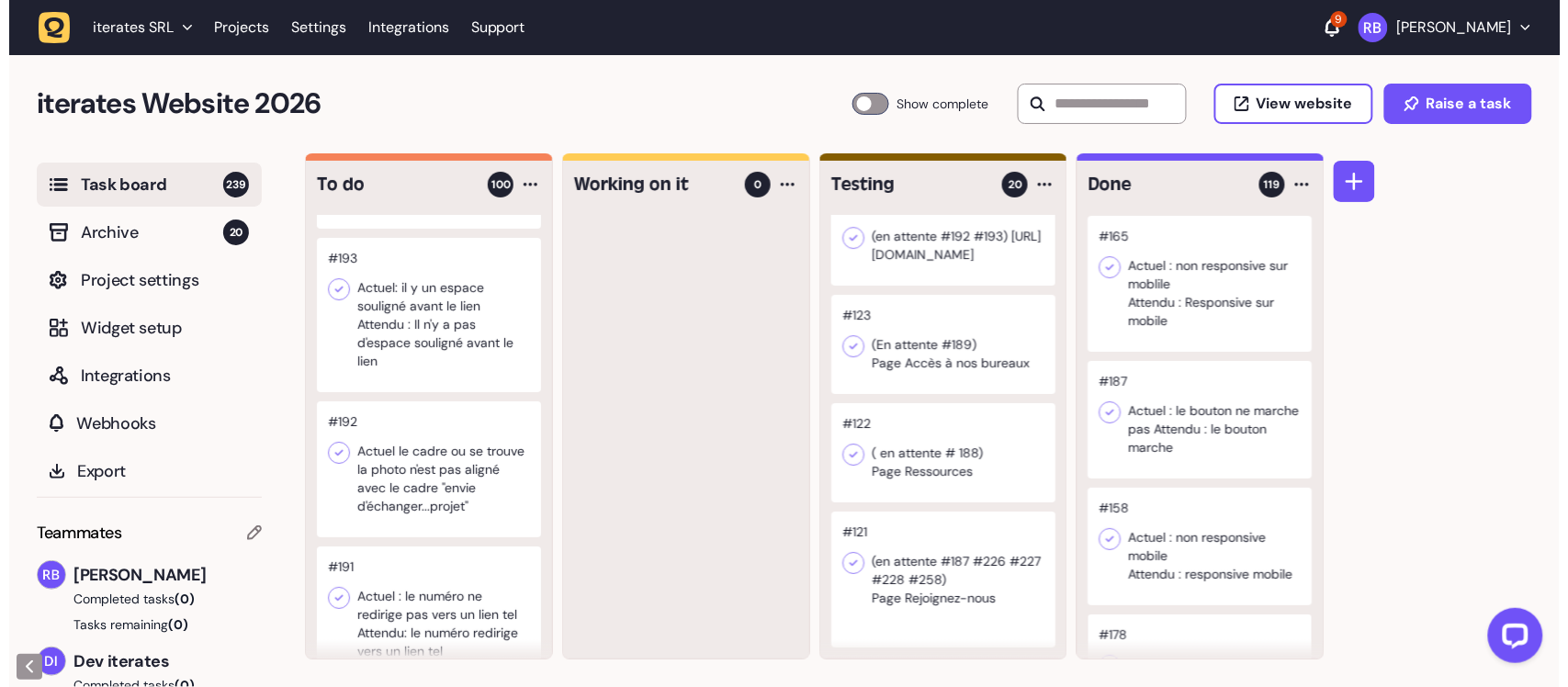
scroll to position [2097, 0]
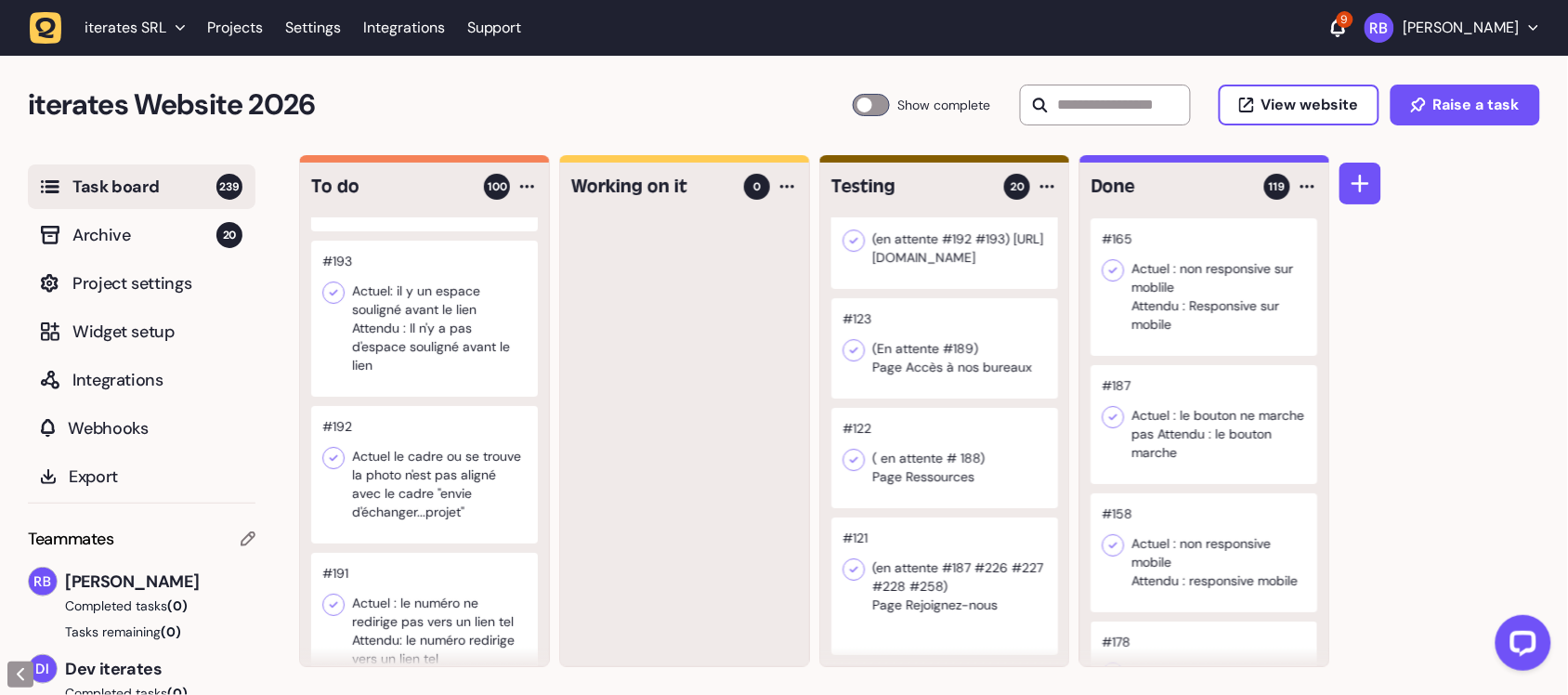
click at [967, 179] on div at bounding box center [944, 129] width 226 height 100
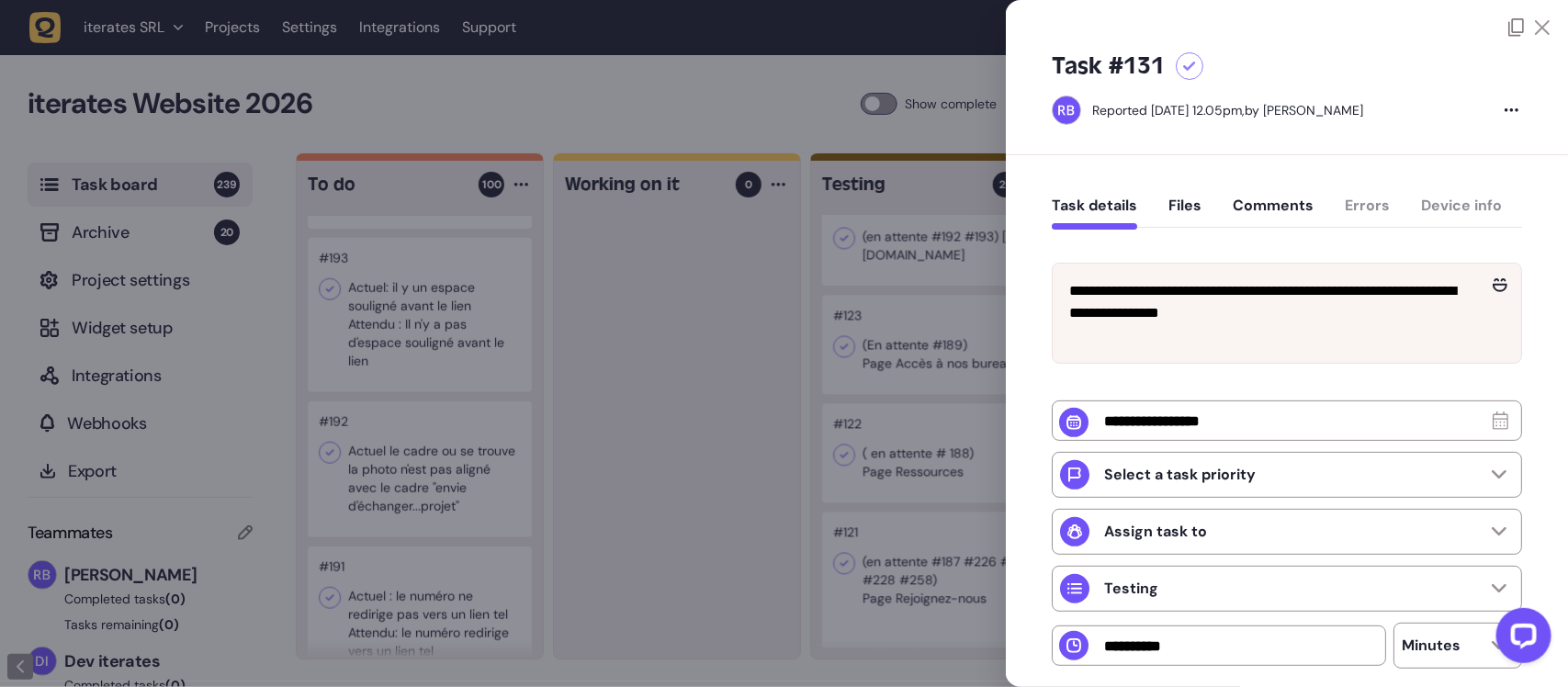
click at [929, 418] on div at bounding box center [784, 343] width 1568 height 687
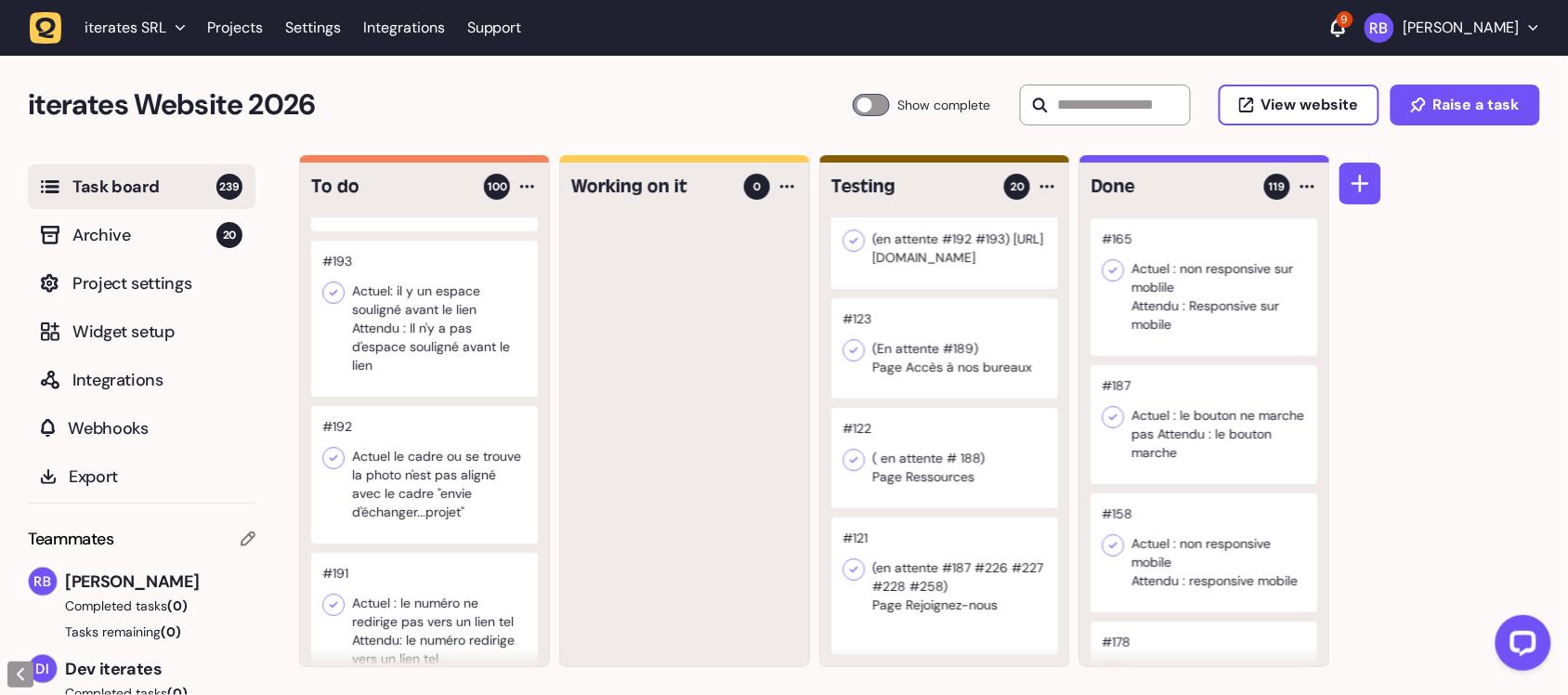
click at [971, 179] on div at bounding box center [944, 129] width 226 height 100
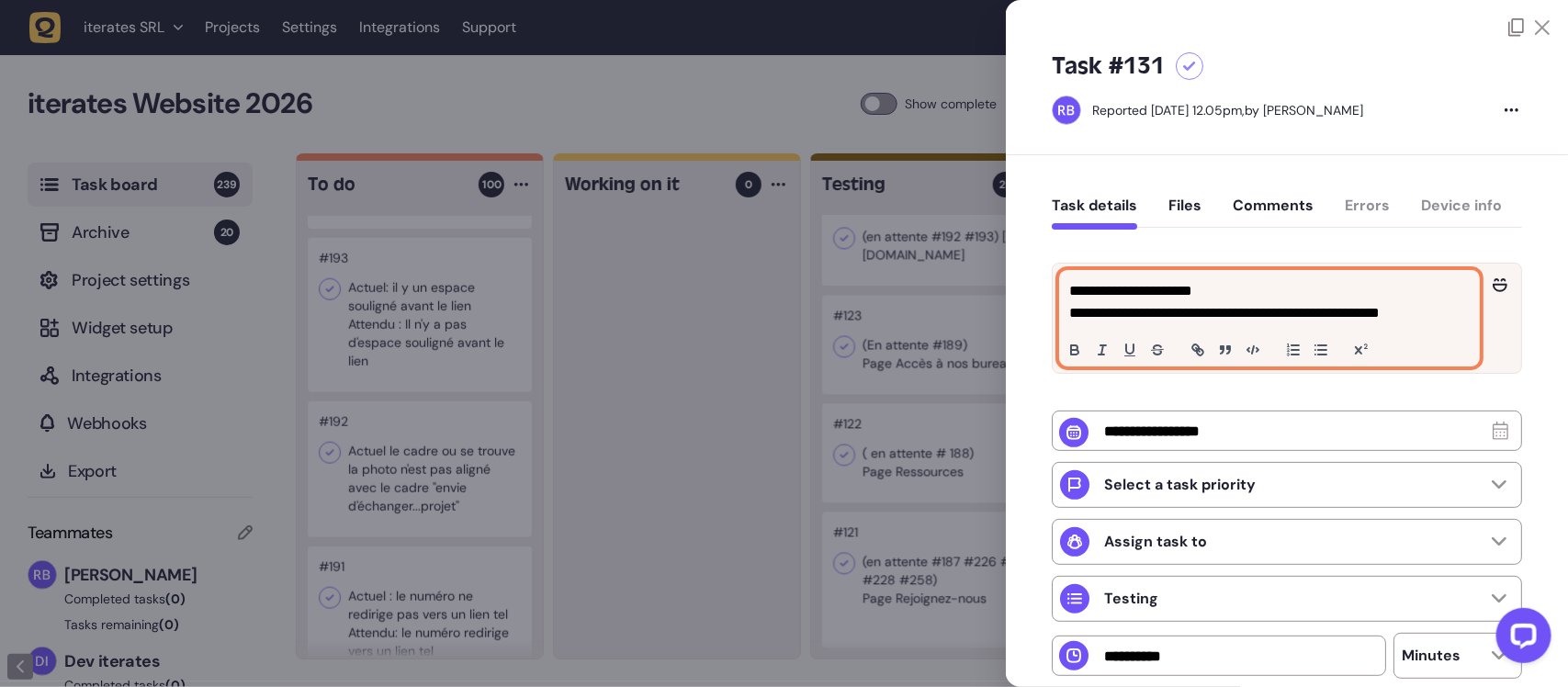
click at [1186, 291] on p "**********" at bounding box center [1267, 291] width 396 height 22
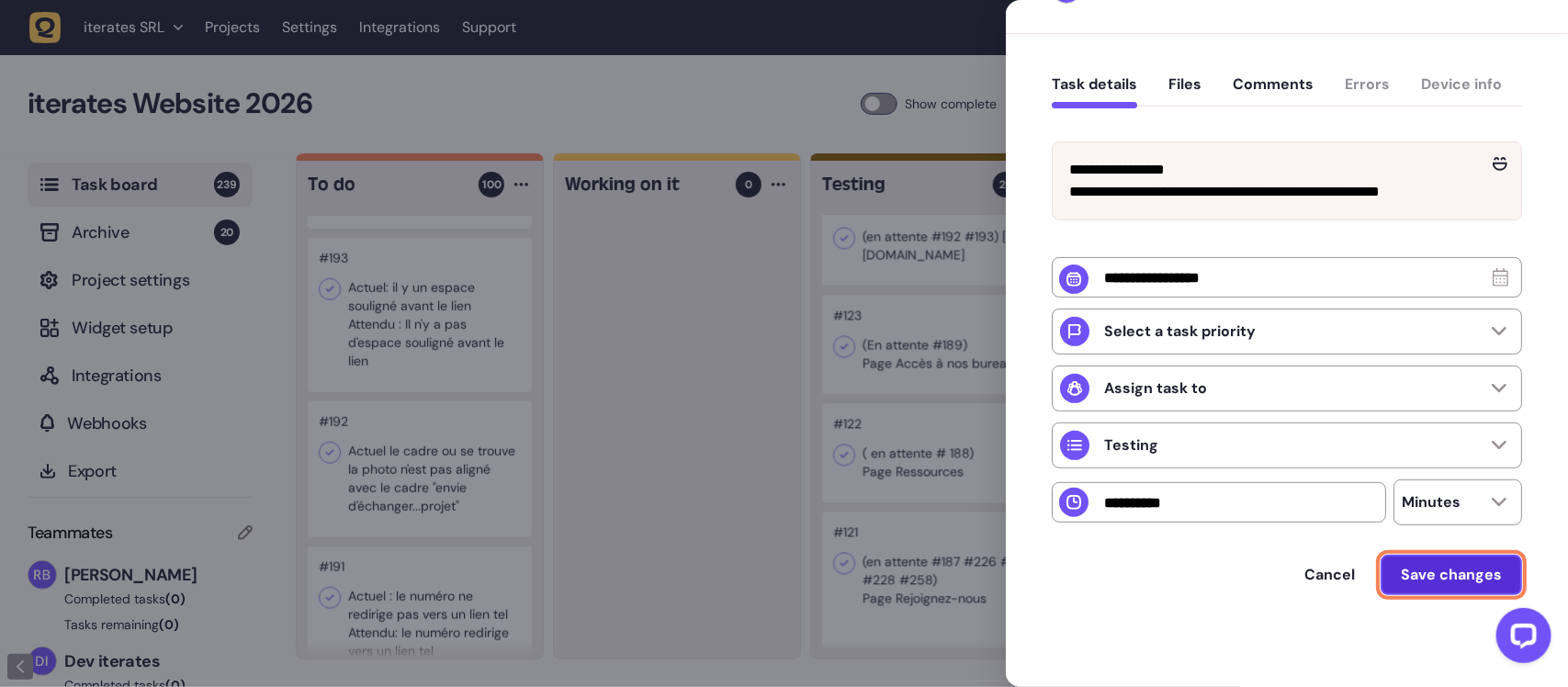
click at [1427, 571] on span "Save changes" at bounding box center [1452, 575] width 101 height 15
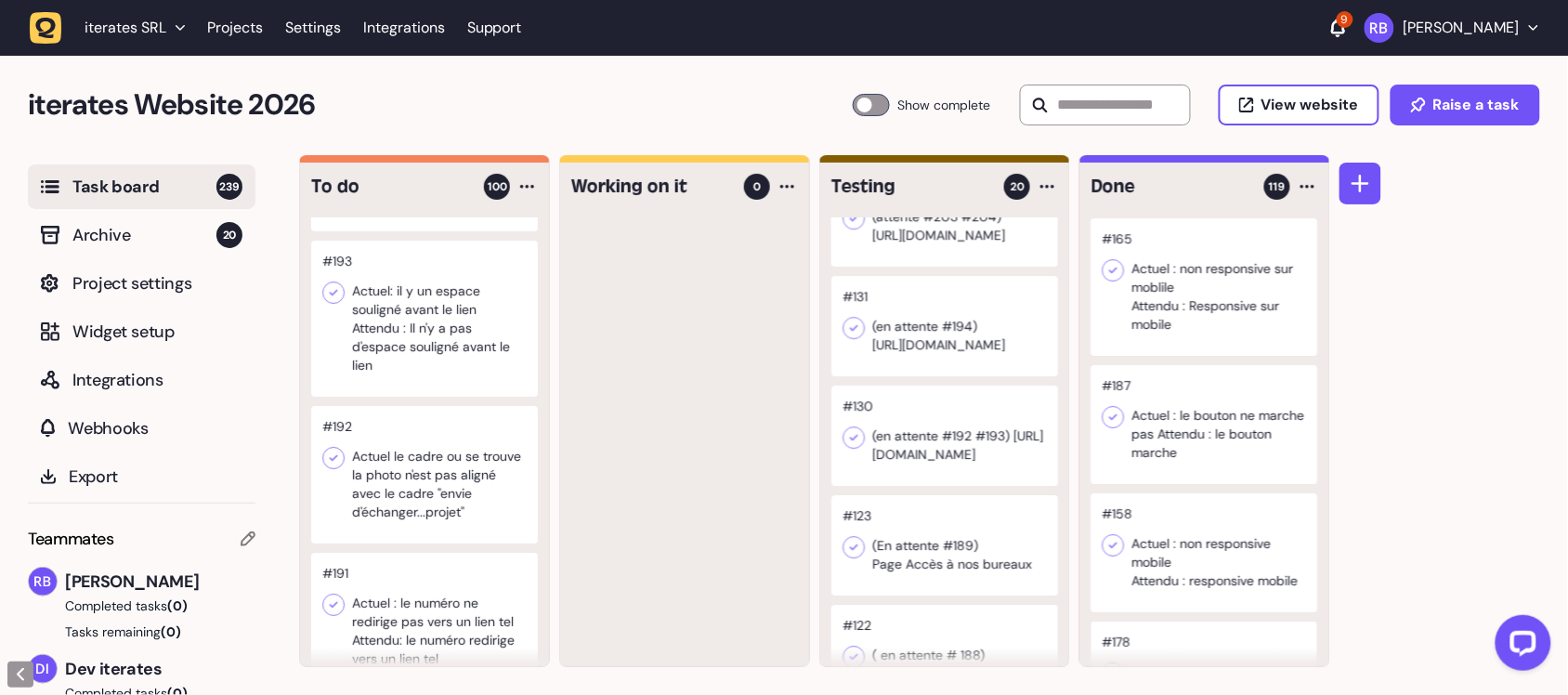
scroll to position [7918, 0]
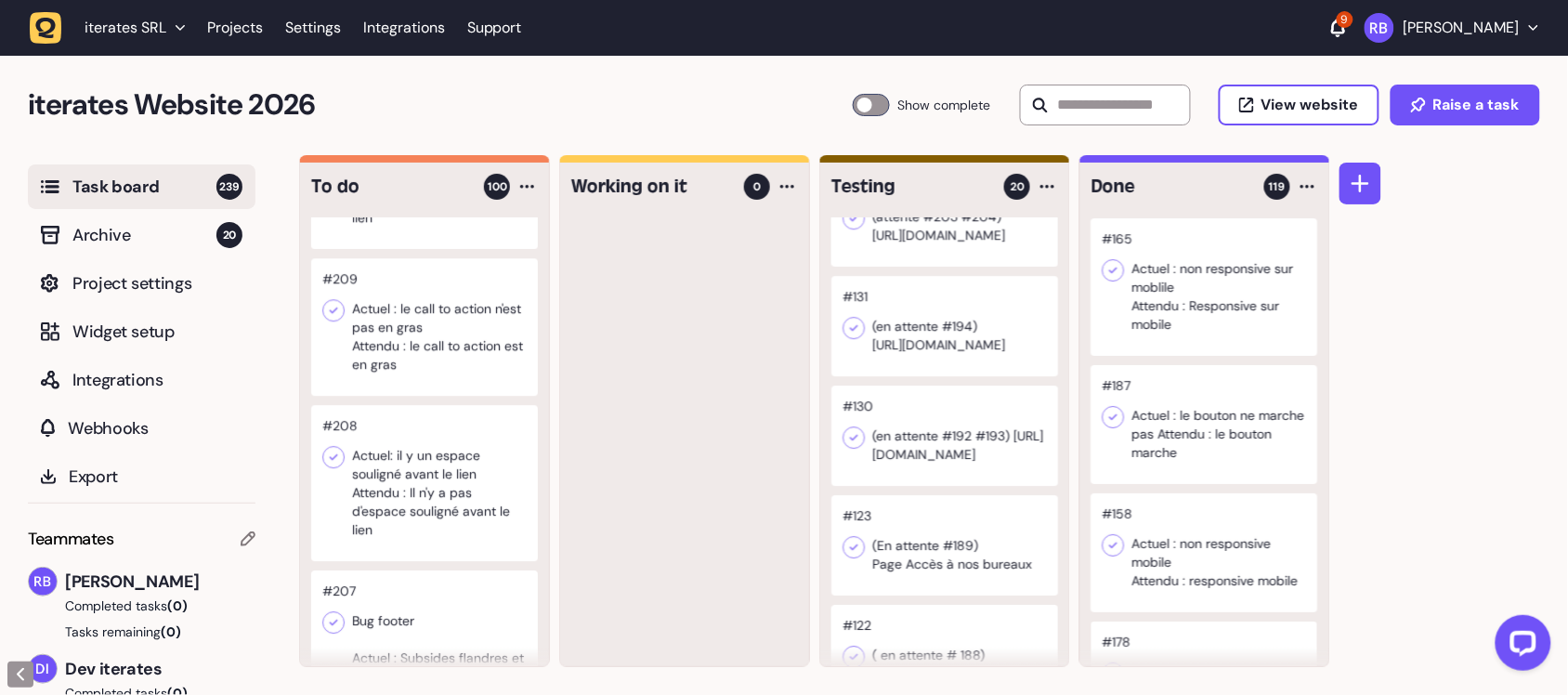
click at [767, 109] on h2 "iterates Website 2026" at bounding box center [440, 105] width 825 height 45
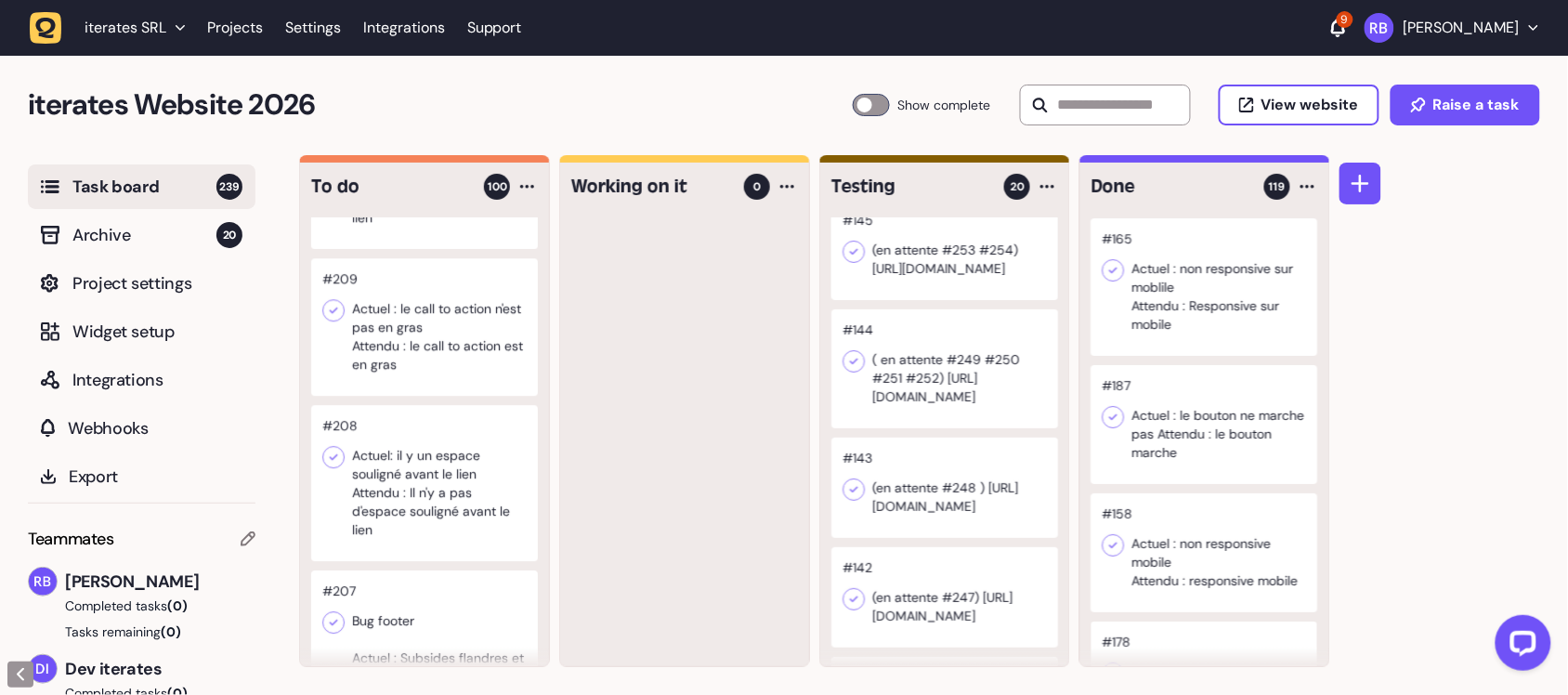
scroll to position [0, 0]
